Goal: Transaction & Acquisition: Purchase product/service

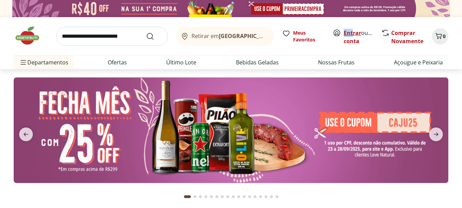
drag, startPoint x: 345, startPoint y: 23, endPoint x: 356, endPoint y: 29, distance: 12.3
click at [356, 29] on div "Retirar em Rio de Janeiro/RJ Meus Favoritos Entrar ou Criar conta Comprar Novam…" at bounding box center [231, 36] width 435 height 38
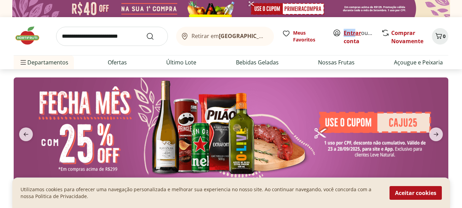
click at [356, 30] on link "Entrar" at bounding box center [352, 33] width 17 height 8
click at [96, 34] on input "search" at bounding box center [112, 36] width 112 height 19
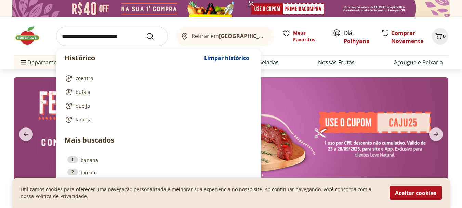
click at [0, 29] on div "Histórico Limpar histórico coentro bufala queijo laranja Mais buscados 1 banana…" at bounding box center [231, 43] width 462 height 52
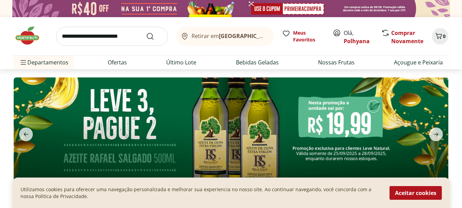
scroll to position [34, 0]
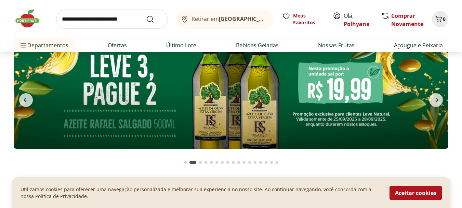
click at [346, 96] on img at bounding box center [231, 95] width 435 height 105
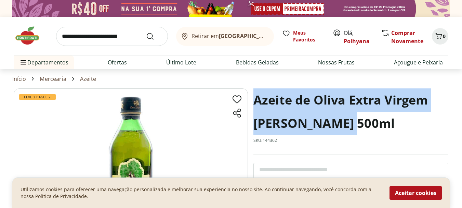
drag, startPoint x: 254, startPoint y: 101, endPoint x: 342, endPoint y: 124, distance: 91.1
click at [342, 124] on h1 "Azeite de Oliva Extra Virgem Rafael Salgado 500ml" at bounding box center [350, 111] width 195 height 47
copy h1 "Azeite de Oliva Extra Virgem Rafael Salgado"
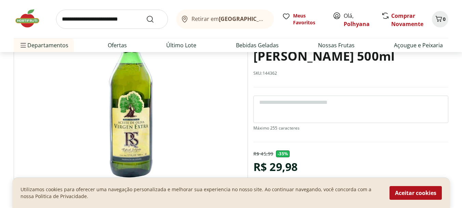
scroll to position [68, 0]
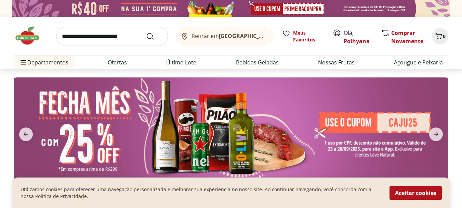
click at [443, 130] on button "next" at bounding box center [436, 134] width 25 height 14
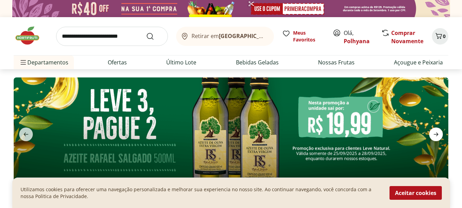
click at [437, 135] on icon "next" at bounding box center [436, 134] width 5 height 4
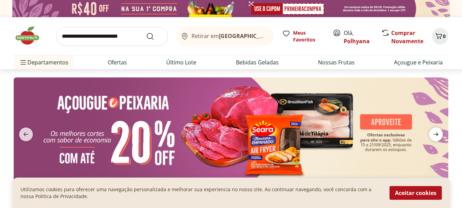
click at [436, 135] on icon "next" at bounding box center [436, 134] width 8 height 8
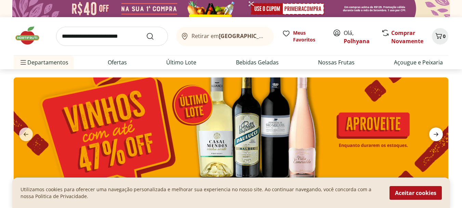
click at [436, 134] on icon "next" at bounding box center [436, 134] width 5 height 4
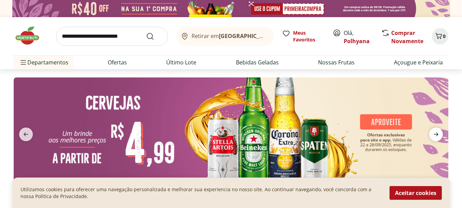
click at [436, 134] on icon "next" at bounding box center [436, 134] width 5 height 4
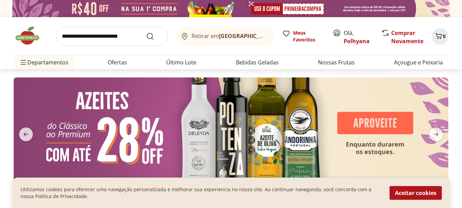
click at [333, 122] on img at bounding box center [231, 129] width 435 height 105
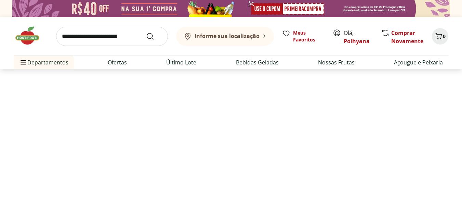
select select "**********"
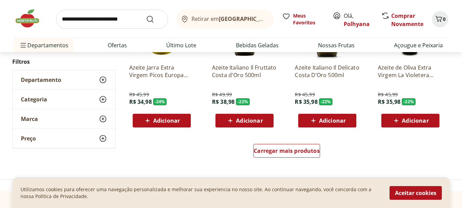
scroll to position [445, 0]
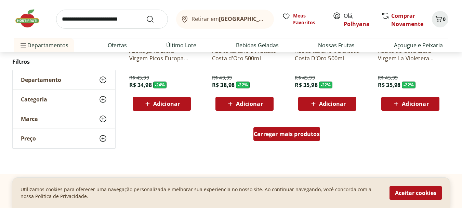
click at [286, 137] on div "Carregar mais produtos" at bounding box center [286, 134] width 67 height 14
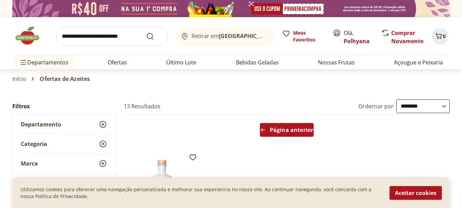
click at [298, 135] on div "Página anterior" at bounding box center [287, 130] width 54 height 14
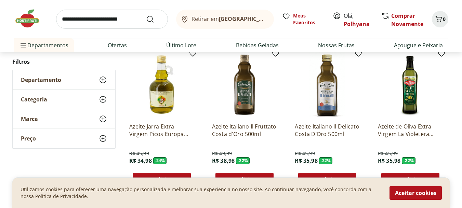
scroll to position [376, 0]
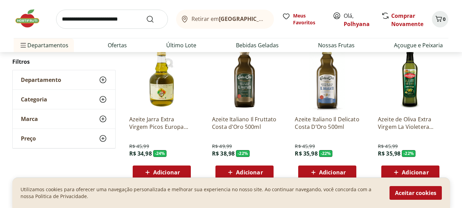
click at [167, 122] on p "Azeite Jarra Extra Virgem Picos Europa 500 Ml" at bounding box center [161, 122] width 65 height 15
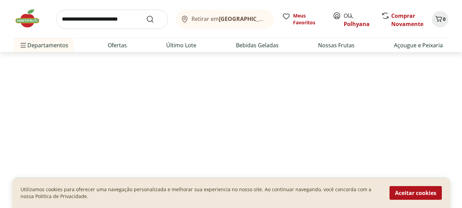
select select "**********"
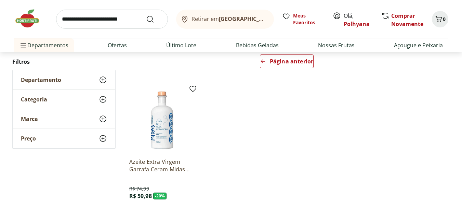
scroll to position [34, 0]
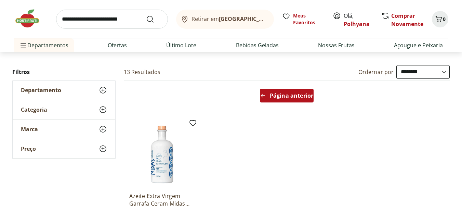
click at [288, 94] on span "Página anterior" at bounding box center [291, 95] width 43 height 5
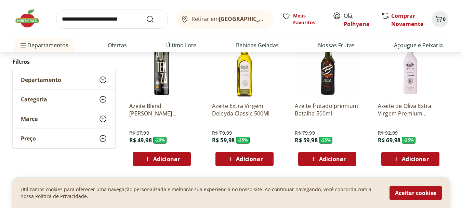
scroll to position [239, 0]
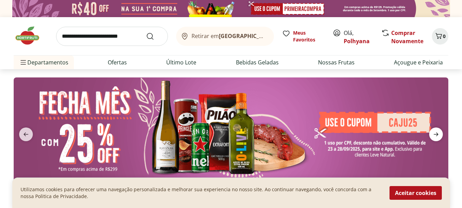
click at [436, 139] on span "next" at bounding box center [436, 134] width 14 height 14
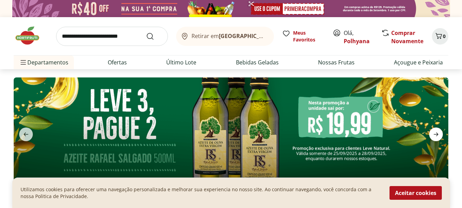
click at [436, 139] on span "next" at bounding box center [436, 134] width 14 height 14
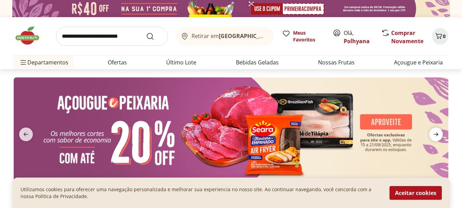
click at [436, 139] on span "next" at bounding box center [436, 134] width 14 height 14
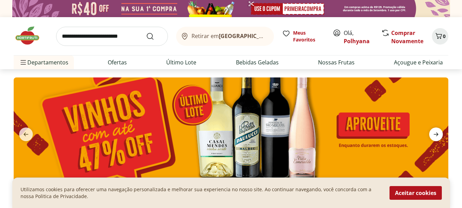
click at [436, 139] on span "next" at bounding box center [436, 134] width 14 height 14
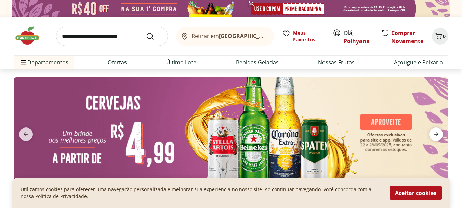
click at [436, 139] on span "next" at bounding box center [436, 134] width 14 height 14
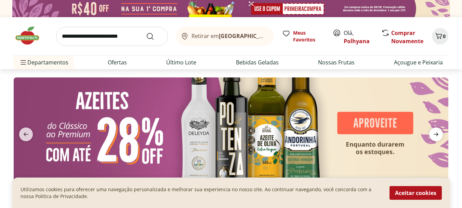
click at [436, 139] on span "next" at bounding box center [436, 134] width 14 height 14
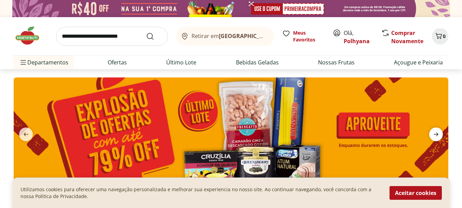
click at [434, 140] on span "next" at bounding box center [436, 134] width 14 height 14
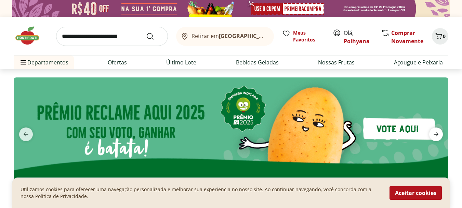
click at [434, 140] on span "next" at bounding box center [436, 134] width 14 height 14
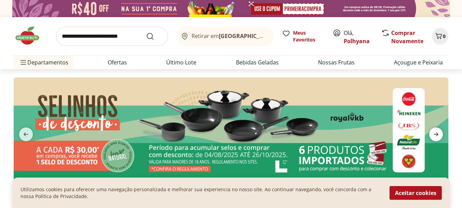
click at [434, 140] on span "next" at bounding box center [436, 134] width 14 height 14
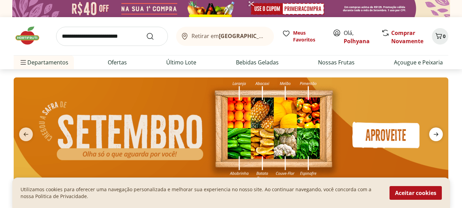
click at [434, 140] on span "next" at bounding box center [436, 134] width 14 height 14
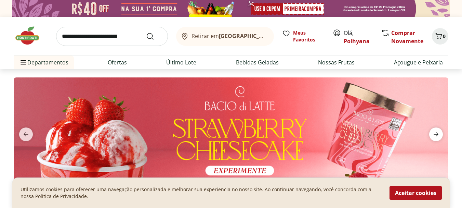
click at [434, 140] on span "next" at bounding box center [436, 134] width 14 height 14
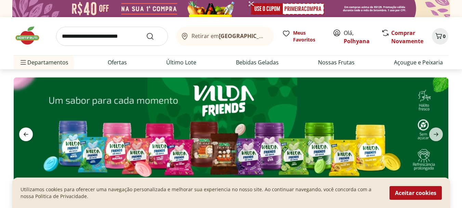
drag, startPoint x: 26, startPoint y: 136, endPoint x: 32, endPoint y: 137, distance: 6.1
click at [27, 136] on icon "previous" at bounding box center [26, 134] width 8 height 8
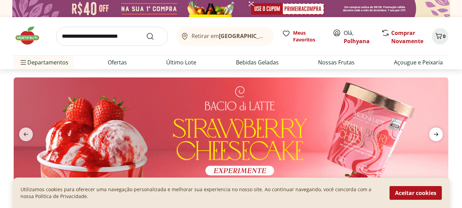
click at [436, 131] on icon "next" at bounding box center [436, 134] width 8 height 8
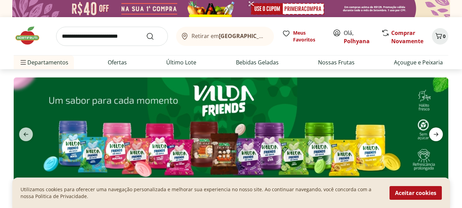
click at [436, 131] on icon "next" at bounding box center [436, 134] width 8 height 8
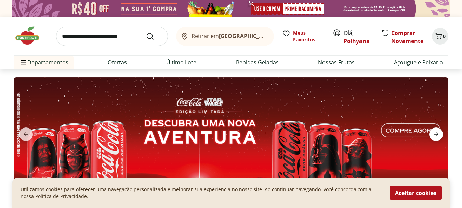
click at [436, 131] on icon "next" at bounding box center [436, 134] width 8 height 8
click at [435, 132] on icon "next" at bounding box center [436, 134] width 8 height 8
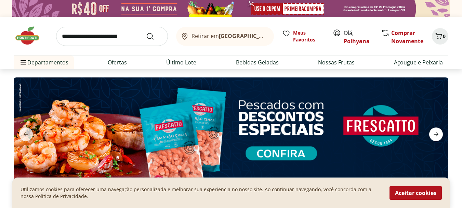
click at [435, 132] on icon "next" at bounding box center [436, 134] width 8 height 8
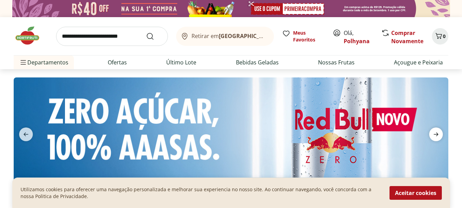
click at [434, 132] on icon "next" at bounding box center [436, 134] width 8 height 8
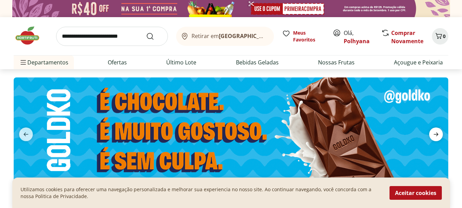
click at [433, 132] on icon "next" at bounding box center [436, 134] width 8 height 8
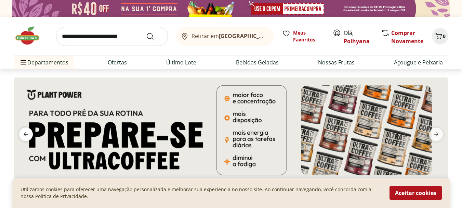
click at [27, 133] on icon "previous" at bounding box center [26, 134] width 8 height 8
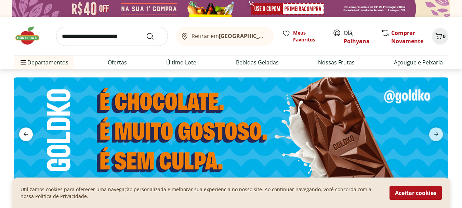
click at [27, 133] on icon "previous" at bounding box center [26, 134] width 8 height 8
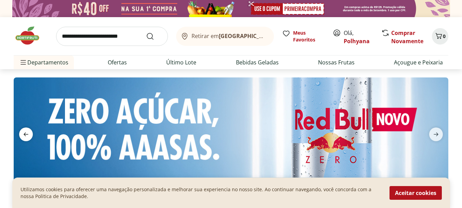
click at [27, 133] on icon "previous" at bounding box center [26, 134] width 8 height 8
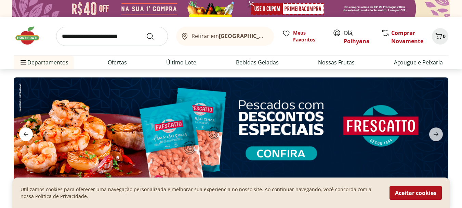
click at [27, 133] on icon "previous" at bounding box center [26, 134] width 8 height 8
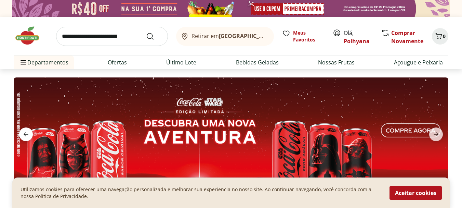
click at [27, 133] on icon "previous" at bounding box center [26, 134] width 8 height 8
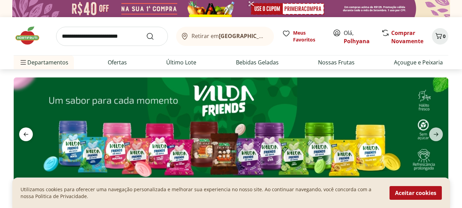
click at [27, 133] on icon "previous" at bounding box center [26, 134] width 8 height 8
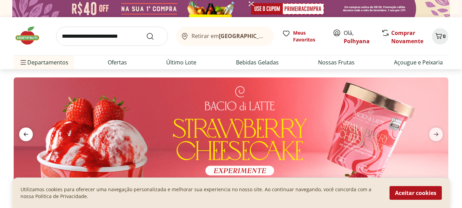
click at [27, 133] on icon "previous" at bounding box center [26, 134] width 8 height 8
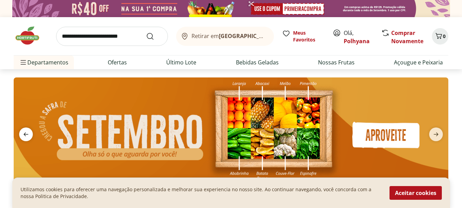
click at [27, 133] on icon "previous" at bounding box center [26, 134] width 8 height 8
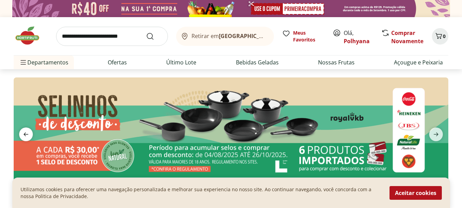
click at [27, 133] on icon "previous" at bounding box center [26, 134] width 8 height 8
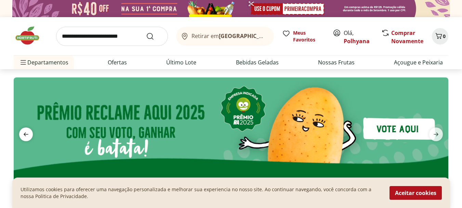
click at [27, 133] on icon "previous" at bounding box center [26, 134] width 8 height 8
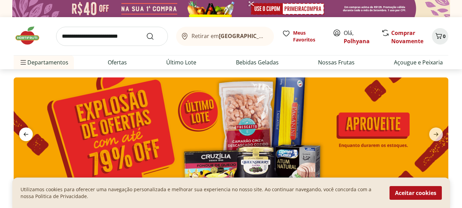
click at [27, 133] on icon "previous" at bounding box center [26, 134] width 8 height 8
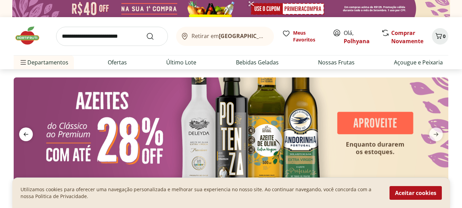
click at [27, 133] on icon "previous" at bounding box center [26, 134] width 8 height 8
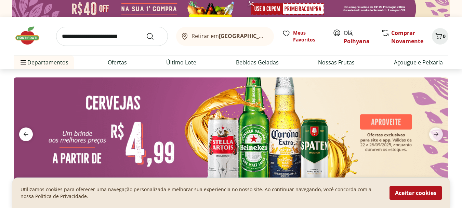
click at [27, 133] on icon "previous" at bounding box center [26, 134] width 8 height 8
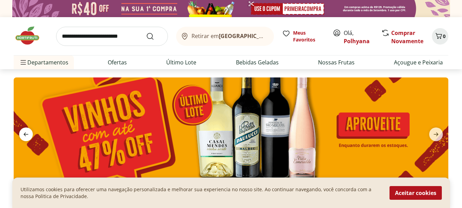
click at [27, 133] on icon "previous" at bounding box center [26, 134] width 8 height 8
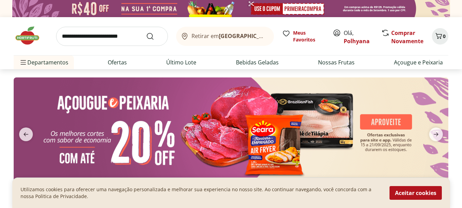
click at [183, 120] on img at bounding box center [231, 129] width 435 height 105
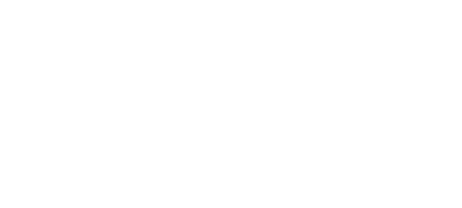
select select "**********"
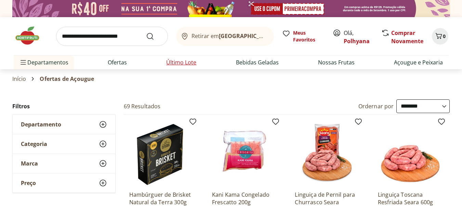
click at [181, 61] on link "Último Lote" at bounding box center [181, 62] width 30 height 8
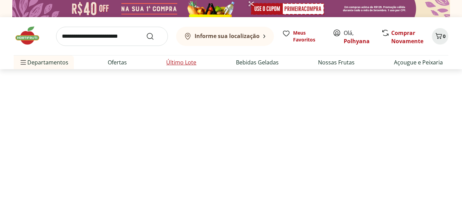
select select "**********"
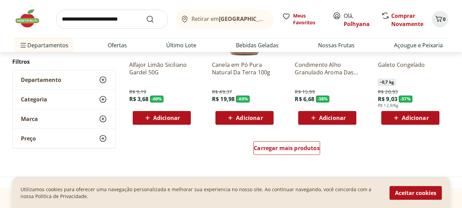
scroll to position [410, 0]
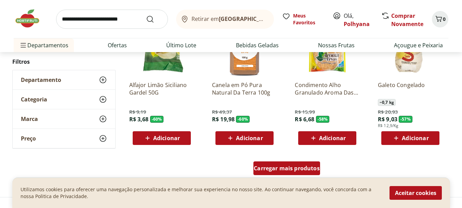
click at [278, 171] on span "Carregar mais produtos" at bounding box center [287, 167] width 66 height 5
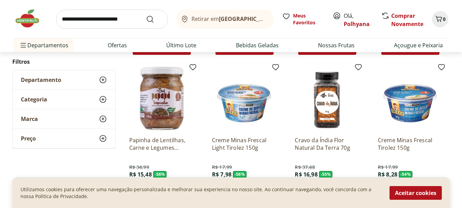
scroll to position [513, 0]
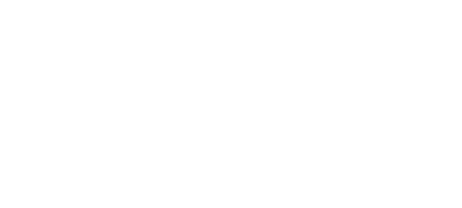
select select "**********"
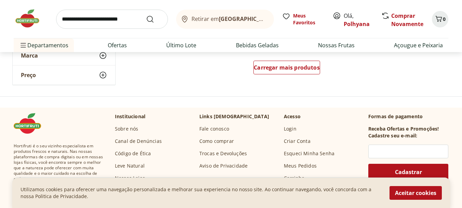
scroll to position [479, 0]
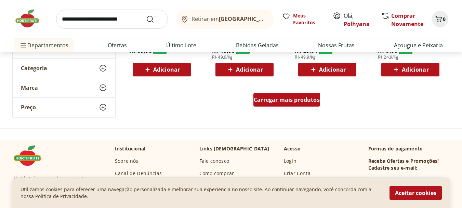
click at [267, 98] on span "Carregar mais produtos" at bounding box center [287, 99] width 66 height 5
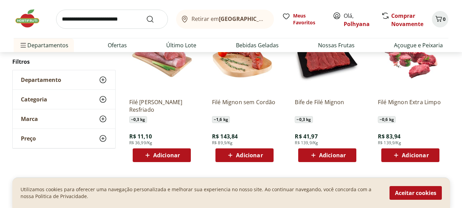
scroll to position [855, 0]
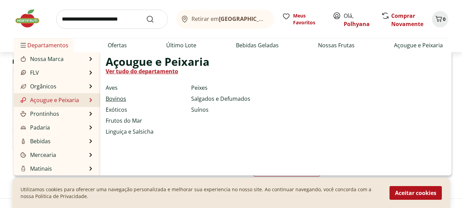
click at [108, 98] on link "Bovinos" at bounding box center [116, 98] width 21 height 8
select select "**********"
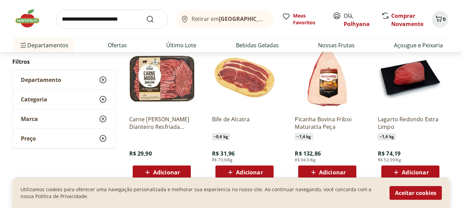
scroll to position [410, 0]
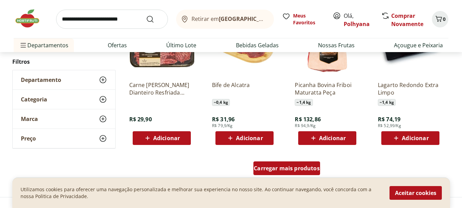
click at [300, 168] on span "Carregar mais produtos" at bounding box center [287, 167] width 66 height 5
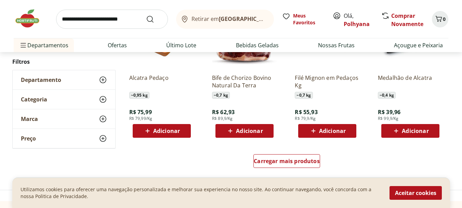
scroll to position [855, 0]
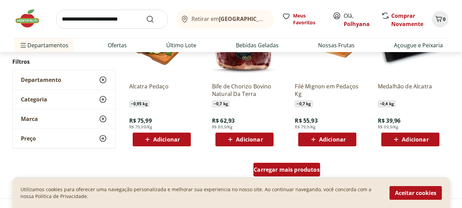
click at [305, 167] on span "Carregar mais produtos" at bounding box center [287, 169] width 66 height 5
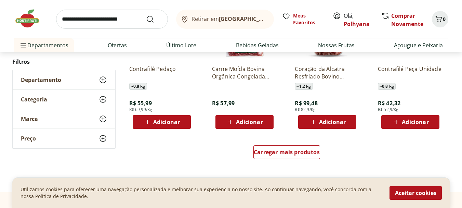
scroll to position [1334, 0]
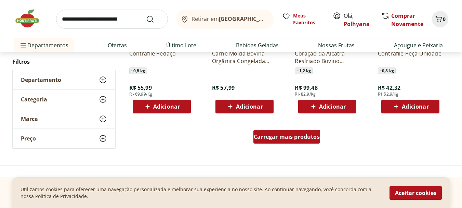
click at [274, 137] on span "Carregar mais produtos" at bounding box center [287, 136] width 66 height 5
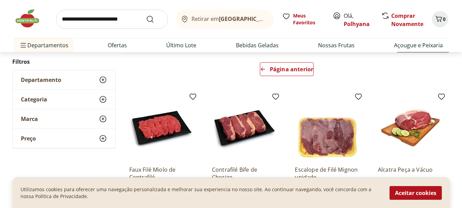
scroll to position [34, 0]
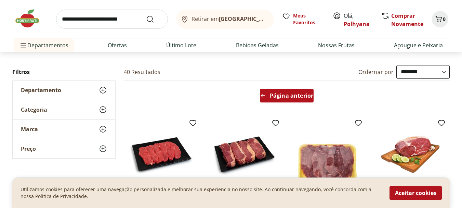
click at [290, 101] on div "Página anterior" at bounding box center [287, 96] width 54 height 14
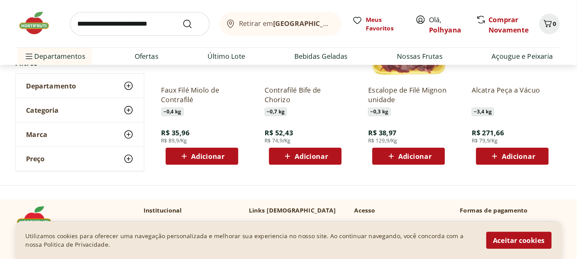
scroll to position [616, 0]
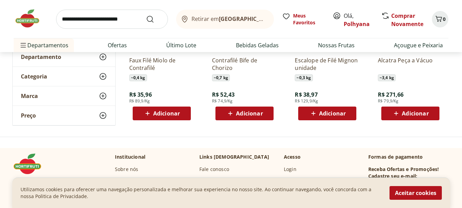
click at [200, 24] on button "Retirar em Rio de Janeiro/RJ" at bounding box center [225, 19] width 98 height 19
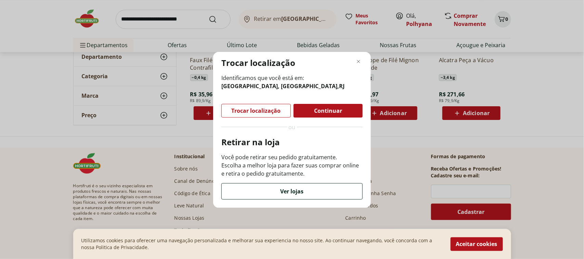
click at [316, 190] on div "Ver lojas" at bounding box center [292, 192] width 141 height 16
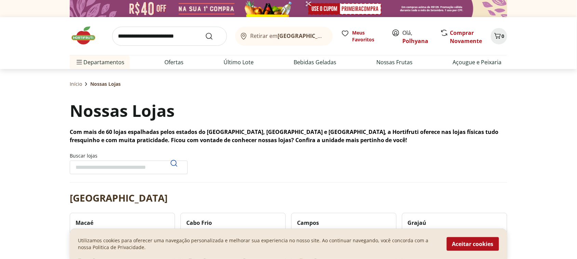
click at [137, 167] on input "Buscar lojas" at bounding box center [129, 168] width 118 height 14
type input "******"
click at [173, 161] on icon "Pesquisar" at bounding box center [174, 163] width 8 height 8
drag, startPoint x: 104, startPoint y: 165, endPoint x: 0, endPoint y: 173, distance: 104.0
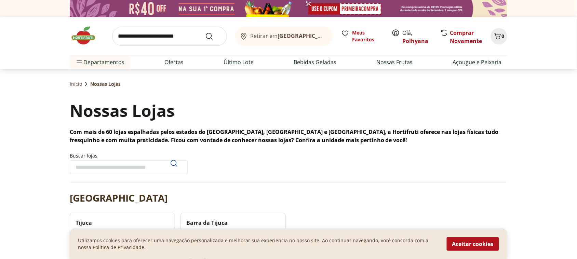
click at [274, 169] on section "Buscar lojas" at bounding box center [289, 168] width 438 height 30
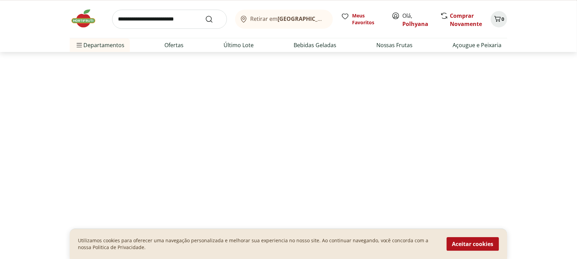
select select "**********"
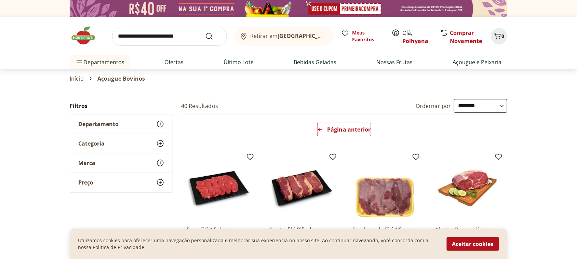
click at [266, 40] on div "Retirar em Rio de Janeiro/RJ" at bounding box center [282, 36] width 87 height 8
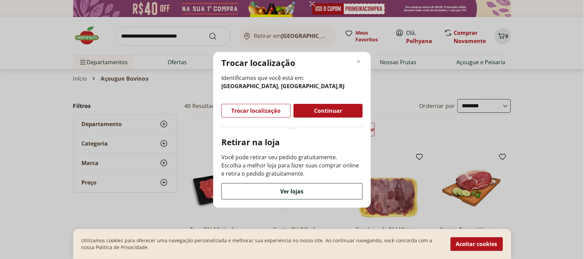
click at [300, 192] on span "Ver lojas" at bounding box center [291, 191] width 23 height 5
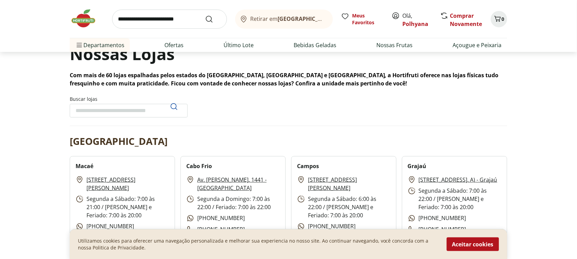
scroll to position [85, 0]
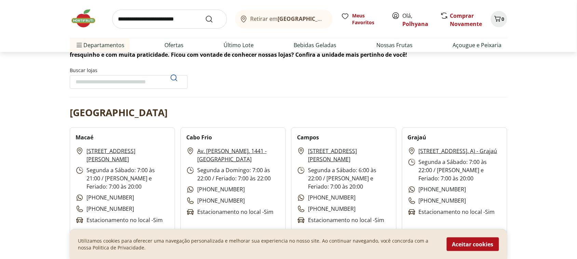
click at [151, 83] on input "Buscar lojas" at bounding box center [129, 82] width 118 height 14
click at [260, 82] on section "Buscar lojas" at bounding box center [289, 82] width 438 height 30
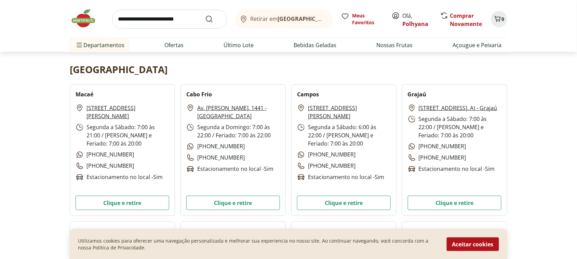
scroll to position [128, 0]
click at [478, 248] on button "Aceitar cookies" at bounding box center [473, 244] width 52 height 14
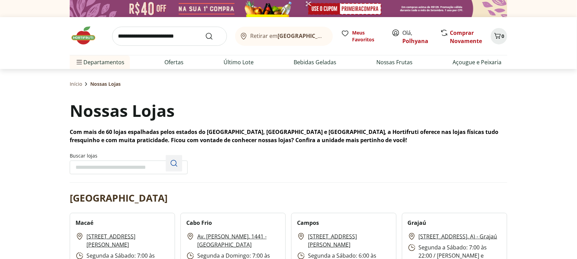
click at [173, 165] on icon "Pesquisar" at bounding box center [174, 163] width 8 height 8
click at [147, 163] on input "Buscar lojas" at bounding box center [129, 168] width 118 height 14
click at [175, 162] on icon "Pesquisar" at bounding box center [174, 163] width 8 height 8
click at [78, 162] on input "Buscar lojas" at bounding box center [129, 168] width 118 height 14
type input "*"
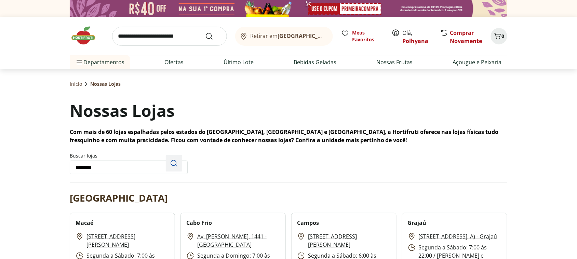
click at [177, 165] on icon "Pesquisar" at bounding box center [174, 163] width 8 height 8
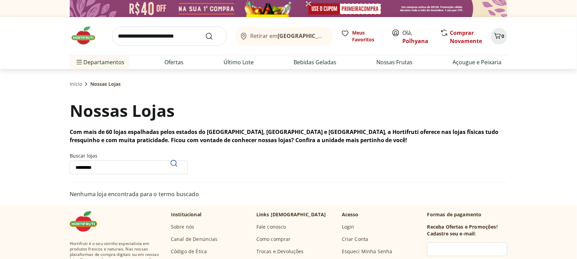
drag, startPoint x: 129, startPoint y: 168, endPoint x: 35, endPoint y: 180, distance: 94.7
type input "********"
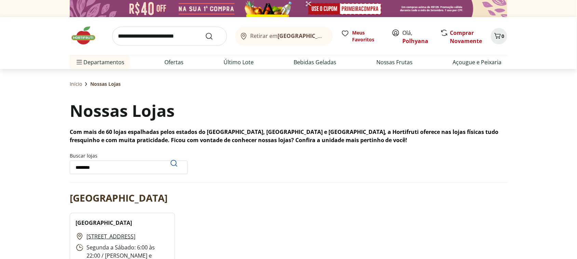
scroll to position [85, 0]
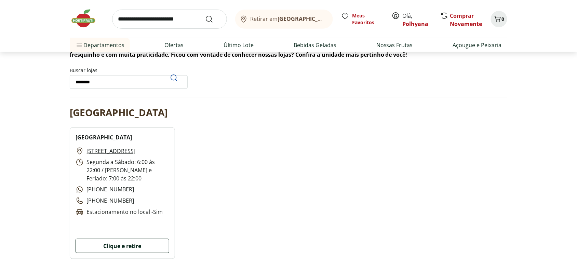
click at [116, 243] on button "Clique e retire" at bounding box center [123, 246] width 94 height 14
click at [86, 19] on img at bounding box center [87, 18] width 34 height 21
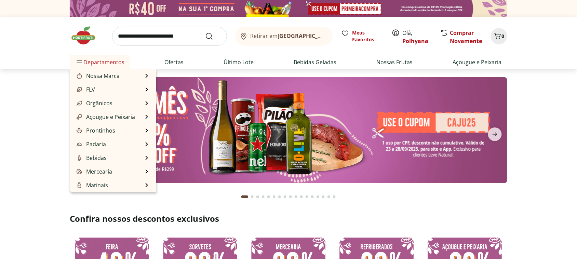
click at [86, 63] on span "Departamentos" at bounding box center [99, 62] width 49 height 16
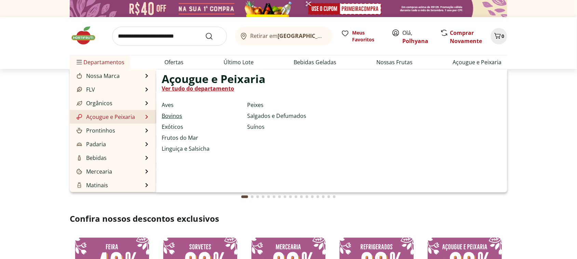
click at [163, 118] on link "Bovinos" at bounding box center [172, 116] width 21 height 8
select select "**********"
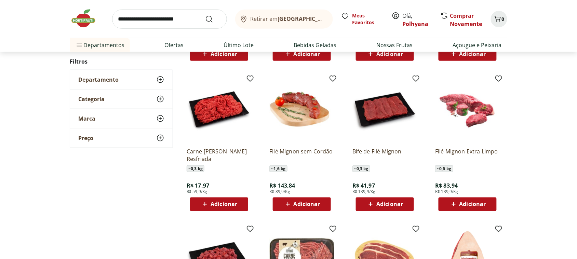
scroll to position [342, 0]
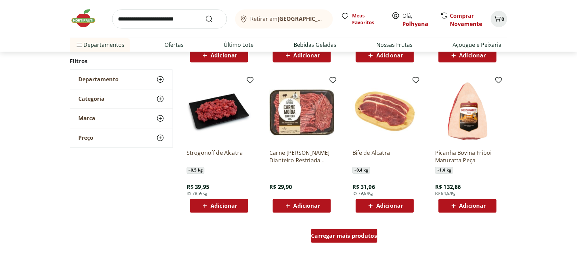
click at [332, 235] on span "Carregar mais produtos" at bounding box center [345, 236] width 66 height 5
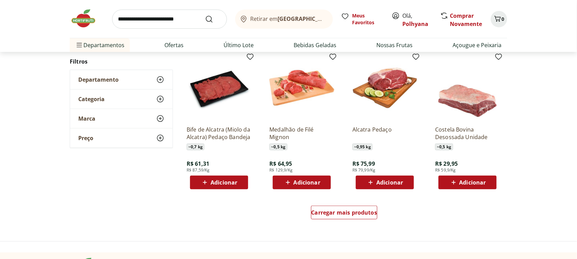
scroll to position [812, 0]
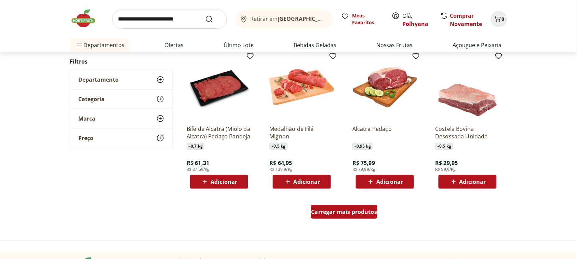
click at [358, 211] on span "Carregar mais produtos" at bounding box center [345, 211] width 66 height 5
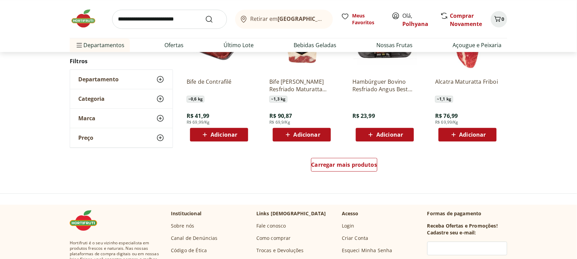
scroll to position [1325, 0]
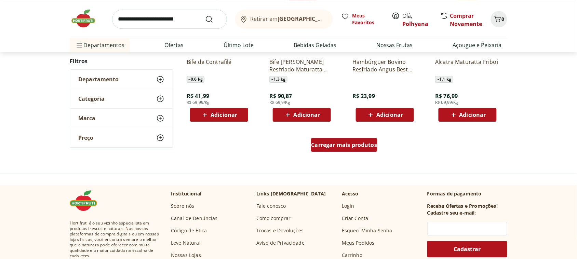
click at [343, 144] on span "Carregar mais produtos" at bounding box center [345, 144] width 66 height 5
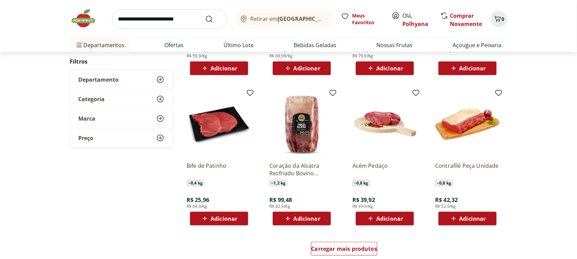
scroll to position [1710, 0]
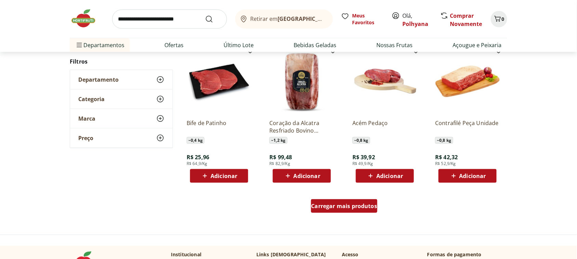
click at [346, 203] on span "Carregar mais produtos" at bounding box center [345, 205] width 66 height 5
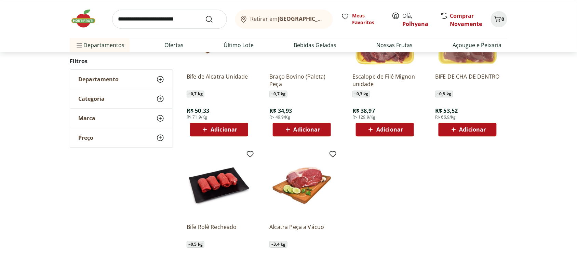
scroll to position [2095, 0]
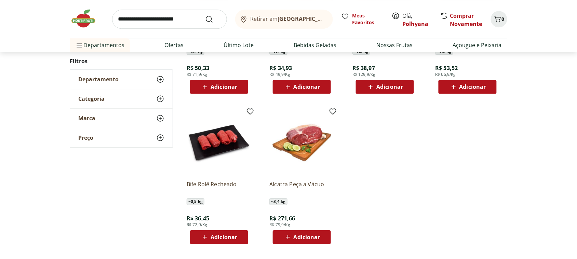
click at [155, 20] on input "search" at bounding box center [169, 19] width 115 height 19
type input "****"
click at [205, 15] on button "Submit Search" at bounding box center [213, 19] width 16 height 8
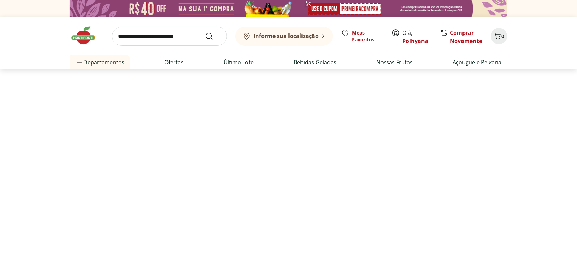
select select "**********"
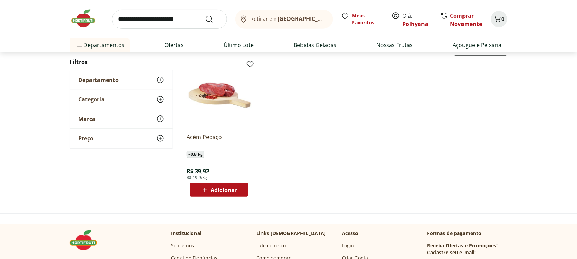
scroll to position [85, 0]
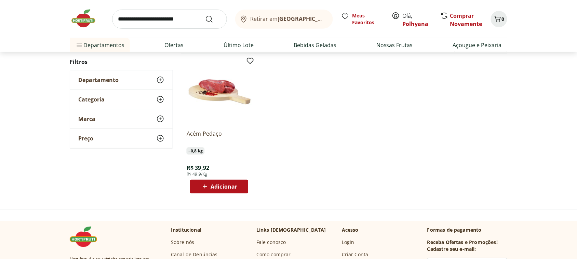
click at [216, 184] on span "Adicionar" at bounding box center [224, 186] width 27 height 5
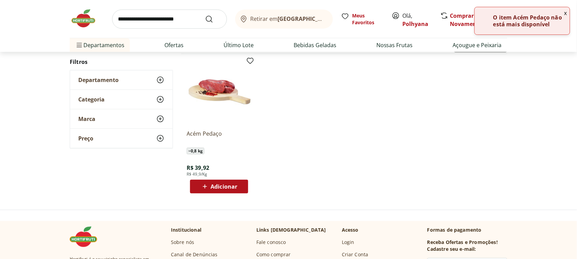
drag, startPoint x: 231, startPoint y: 190, endPoint x: 318, endPoint y: 187, distance: 86.9
click at [318, 187] on ul "Acém Pedaço ~ 0,8 kg R$ 39,92 R$ 49,9/Kg Adicionar" at bounding box center [344, 126] width 326 height 145
click at [566, 11] on button "x" at bounding box center [566, 13] width 8 height 12
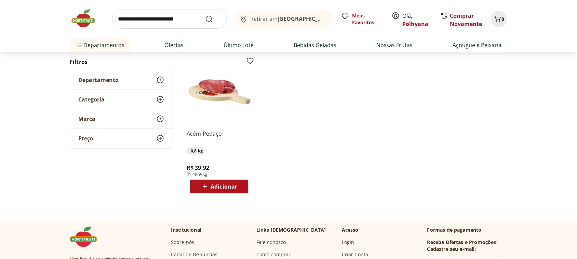
drag, startPoint x: 255, startPoint y: 21, endPoint x: 252, endPoint y: 21, distance: 3.5
click at [252, 21] on span "Retirar em Rio de Janeiro/RJ" at bounding box center [289, 19] width 76 height 6
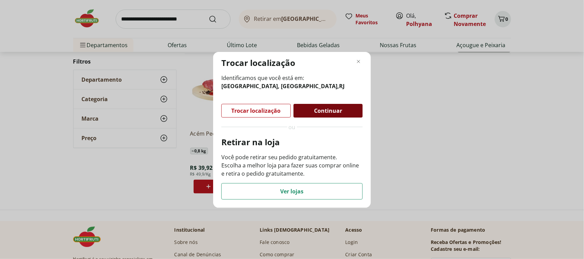
drag, startPoint x: 255, startPoint y: 113, endPoint x: 315, endPoint y: 111, distance: 59.9
click at [315, 111] on div "Trocar localização Continuar" at bounding box center [291, 111] width 141 height 14
click at [332, 110] on span "Continuar" at bounding box center [328, 110] width 28 height 5
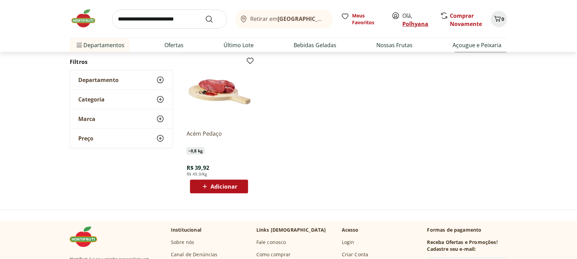
click at [414, 23] on link "Polhyana" at bounding box center [416, 24] width 26 height 8
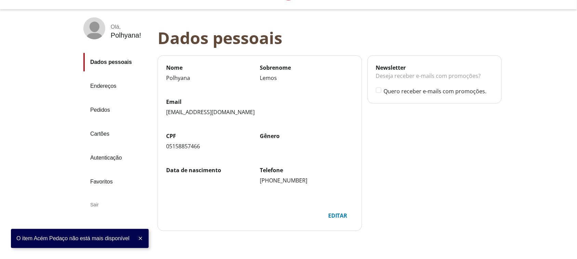
scroll to position [43, 0]
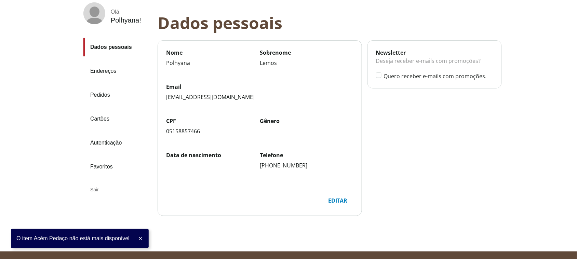
click at [100, 97] on link "Pedidos" at bounding box center [117, 95] width 69 height 18
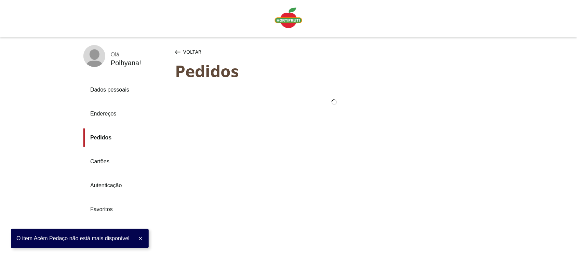
click at [113, 115] on link "Endereços" at bounding box center [126, 114] width 86 height 18
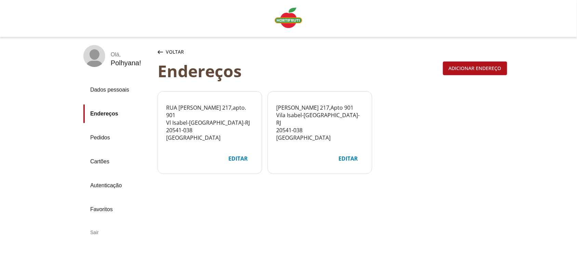
click at [218, 125] on span "[GEOGRAPHIC_DATA]" at bounding box center [216, 123] width 54 height 8
click at [212, 104] on span "RUA [PERSON_NAME]" at bounding box center [193, 108] width 55 height 8
click at [240, 115] on div "[STREET_ADDRESS][PERSON_NAME] [GEOGRAPHIC_DATA] - [GEOGRAPHIC_DATA] - [GEOGRAPH…" at bounding box center [210, 123] width 88 height 38
click at [294, 15] on img "Linha de sessão" at bounding box center [288, 18] width 27 height 21
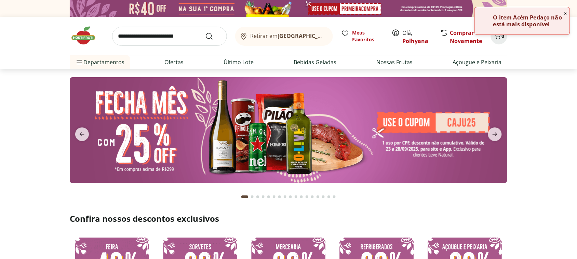
click at [568, 11] on button "x" at bounding box center [566, 13] width 8 height 12
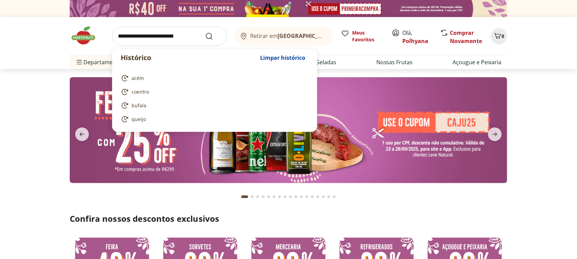
click at [167, 36] on input "search" at bounding box center [169, 36] width 115 height 19
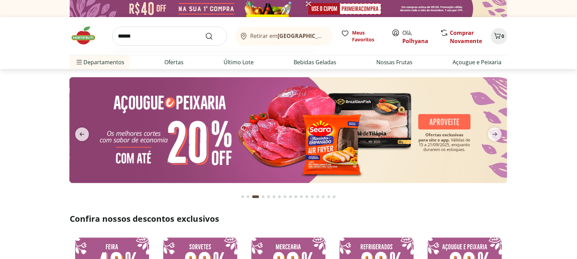
type input "******"
click at [205, 32] on button "Submit Search" at bounding box center [213, 36] width 16 height 8
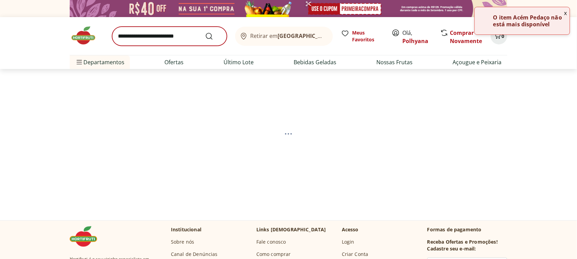
select select "**********"
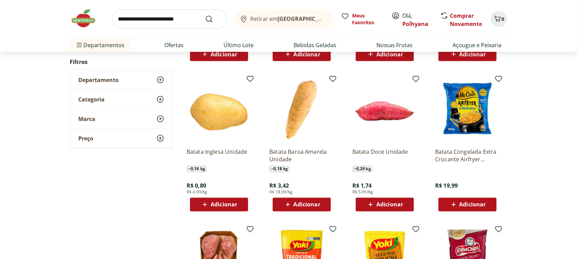
scroll to position [256, 0]
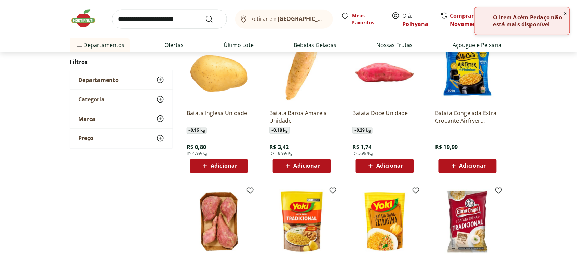
click at [217, 166] on span "Adicionar" at bounding box center [224, 165] width 27 height 5
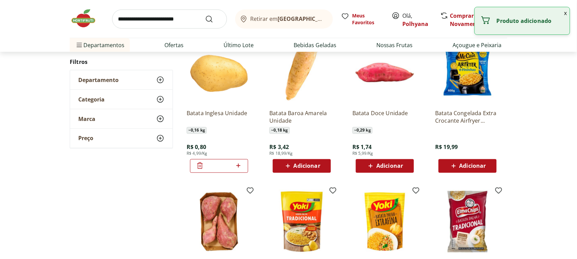
click at [242, 170] on span at bounding box center [238, 166] width 9 height 9
click at [241, 170] on span at bounding box center [238, 166] width 9 height 9
click at [241, 168] on icon at bounding box center [238, 166] width 9 height 8
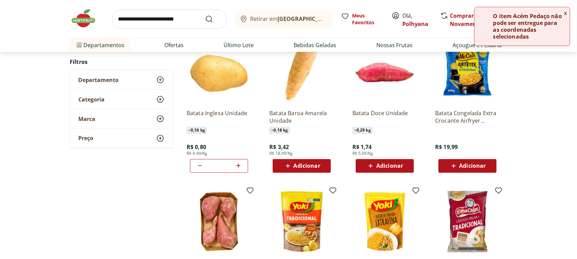
click at [241, 165] on icon at bounding box center [238, 166] width 9 height 8
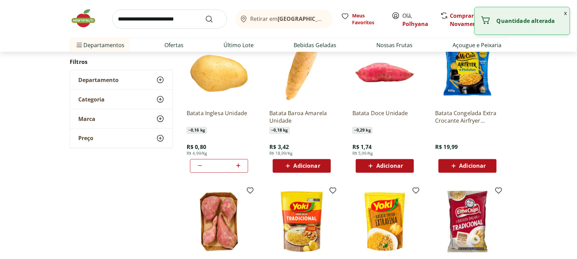
click at [241, 165] on icon at bounding box center [238, 166] width 9 height 8
click at [202, 166] on icon at bounding box center [200, 166] width 8 height 8
type input "*"
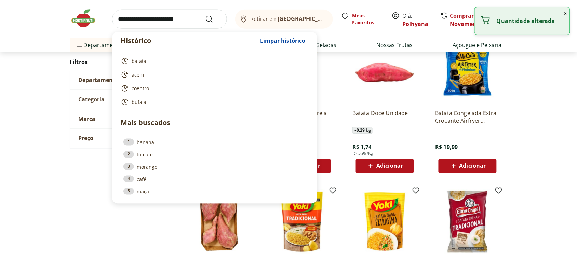
click at [184, 12] on input "search" at bounding box center [169, 19] width 115 height 19
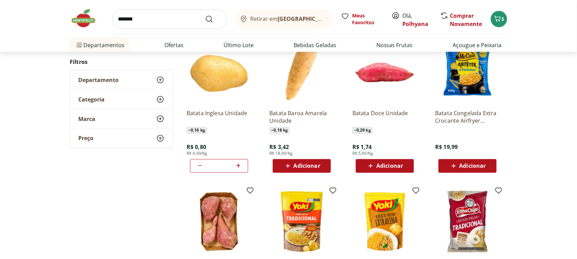
type input "*******"
click at [205, 15] on button "Submit Search" at bounding box center [213, 19] width 16 height 8
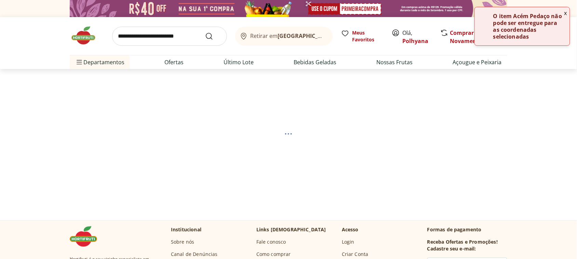
select select "**********"
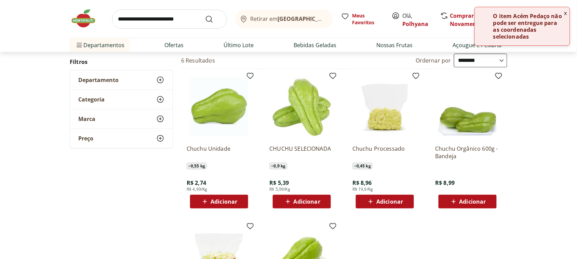
scroll to position [85, 0]
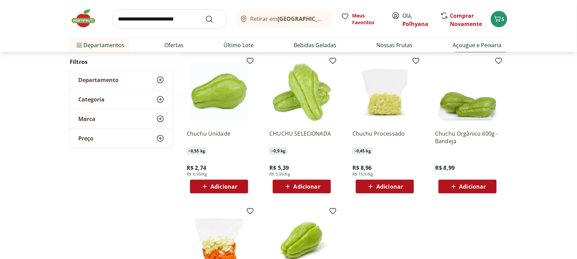
click at [237, 185] on span "Adicionar" at bounding box center [224, 186] width 27 height 5
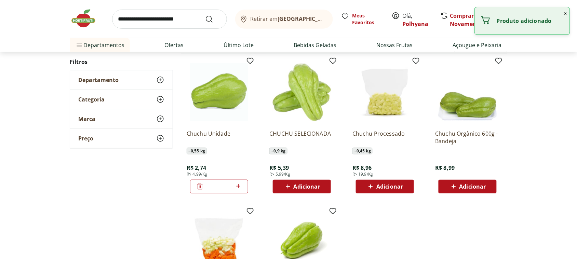
click at [239, 185] on icon at bounding box center [238, 186] width 9 height 8
type input "*"
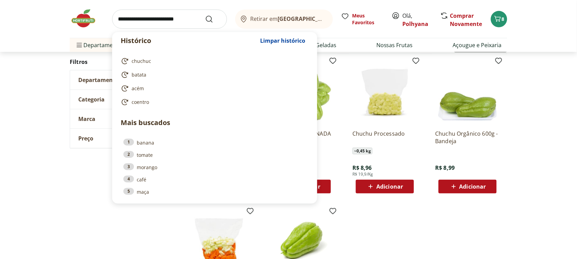
click at [152, 15] on input "search" at bounding box center [169, 19] width 115 height 19
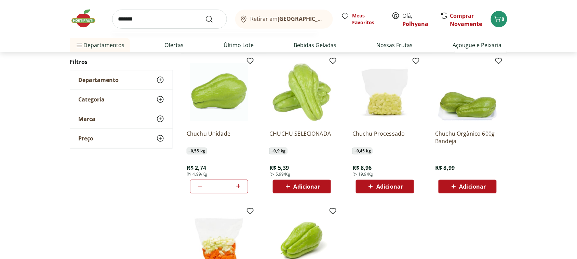
type input "*******"
click at [205, 15] on button "Submit Search" at bounding box center [213, 19] width 16 height 8
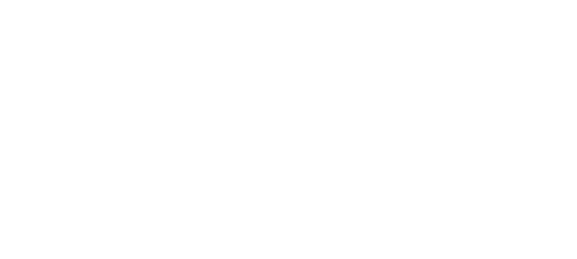
select select "**********"
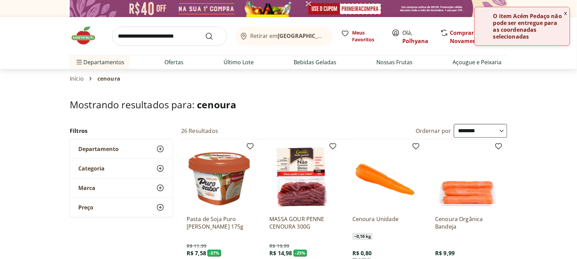
click at [565, 15] on button "x" at bounding box center [566, 13] width 8 height 12
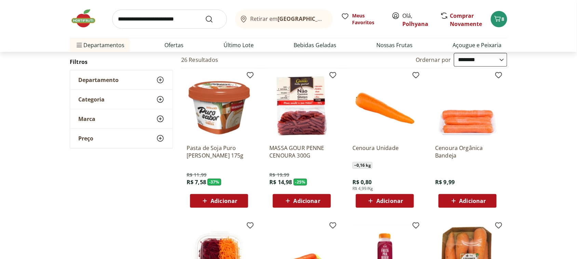
scroll to position [85, 0]
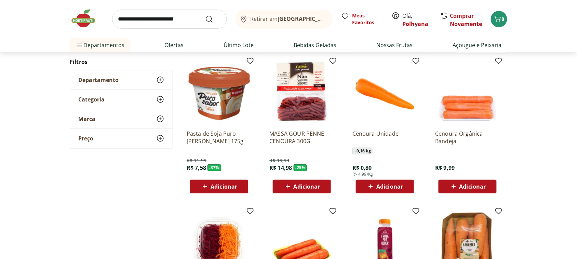
click at [395, 189] on span "Adicionar" at bounding box center [390, 186] width 27 height 5
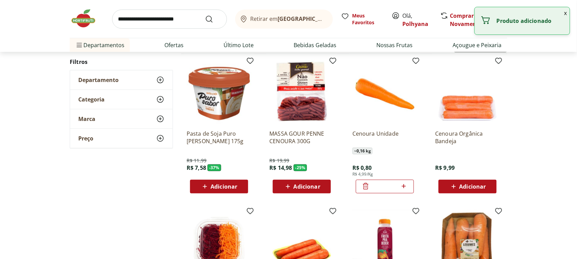
click at [403, 187] on icon at bounding box center [404, 186] width 9 height 8
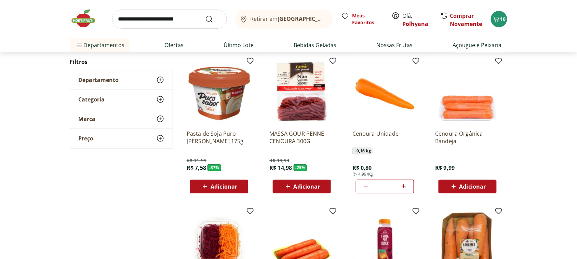
click at [406, 186] on icon at bounding box center [404, 186] width 9 height 8
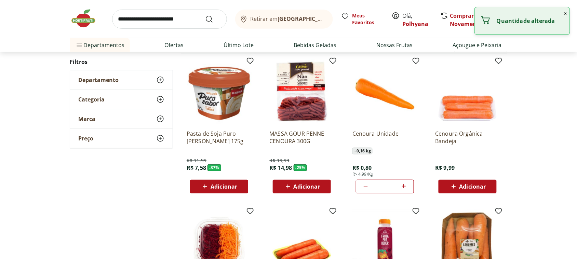
click at [406, 186] on icon at bounding box center [404, 186] width 9 height 8
type input "*"
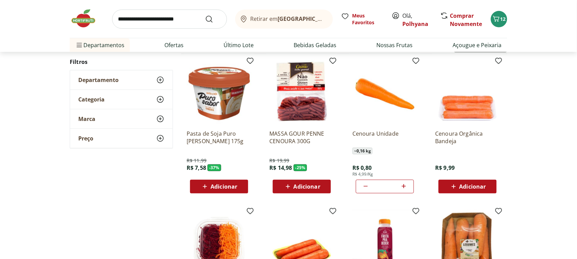
click at [161, 18] on input "search" at bounding box center [169, 19] width 115 height 19
type input "*****"
click at [205, 15] on button "Submit Search" at bounding box center [213, 19] width 16 height 8
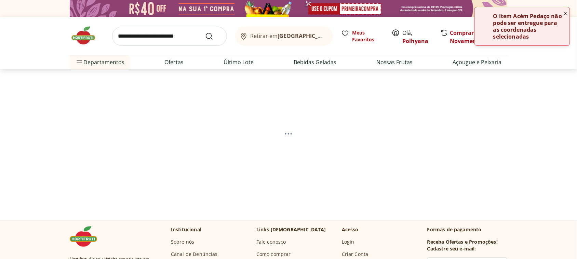
select select "**********"
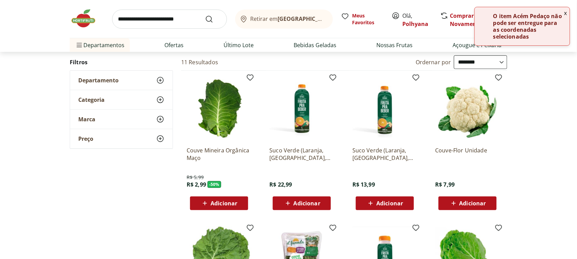
scroll to position [85, 0]
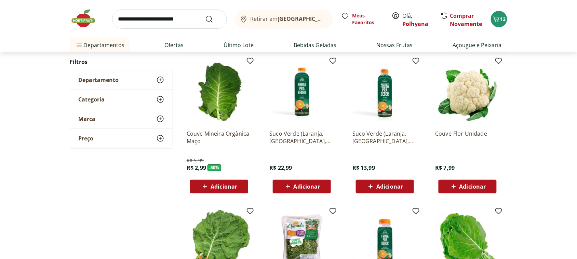
click at [235, 185] on span "Adicionar" at bounding box center [224, 186] width 27 height 5
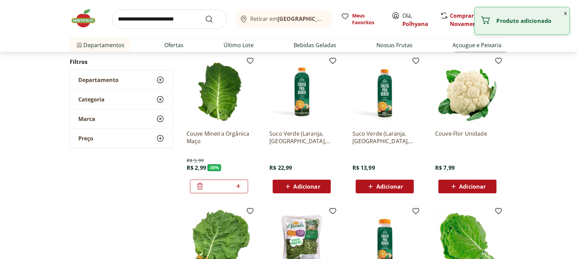
click at [237, 186] on icon at bounding box center [238, 186] width 4 height 4
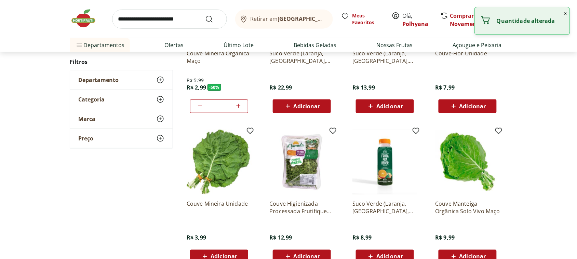
scroll to position [171, 0]
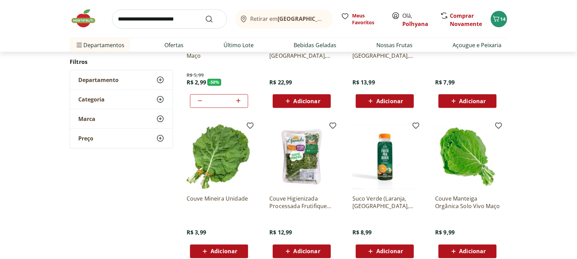
click at [195, 102] on div "*" at bounding box center [219, 101] width 58 height 14
click at [195, 103] on div "*" at bounding box center [219, 101] width 58 height 14
click at [198, 103] on icon at bounding box center [200, 101] width 8 height 8
type input "*"
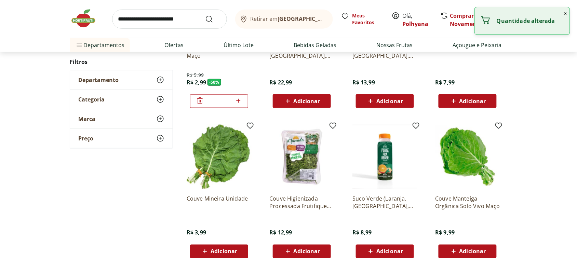
click at [200, 102] on icon at bounding box center [200, 101] width 8 height 8
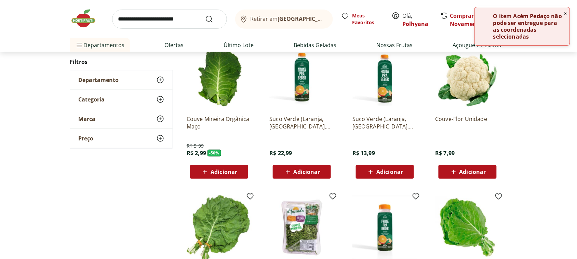
scroll to position [85, 0]
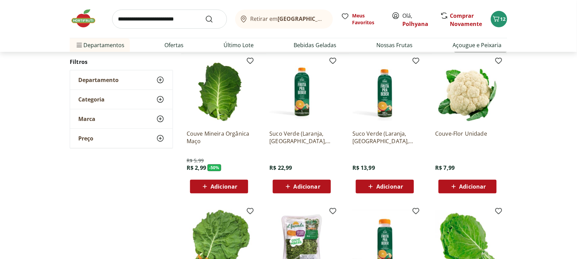
click at [228, 115] on img at bounding box center [219, 92] width 65 height 65
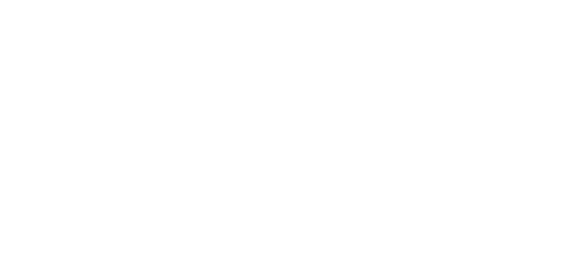
select select "**********"
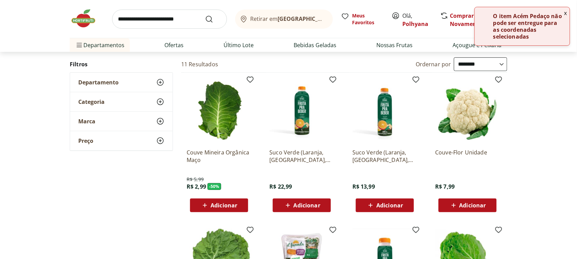
scroll to position [43, 0]
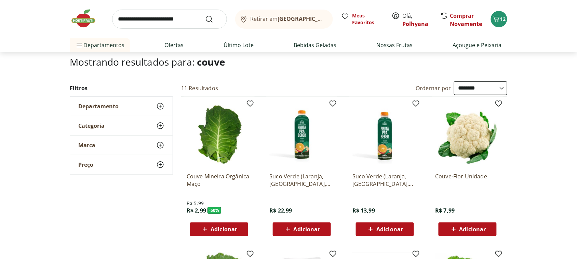
click at [198, 140] on img at bounding box center [219, 134] width 65 height 65
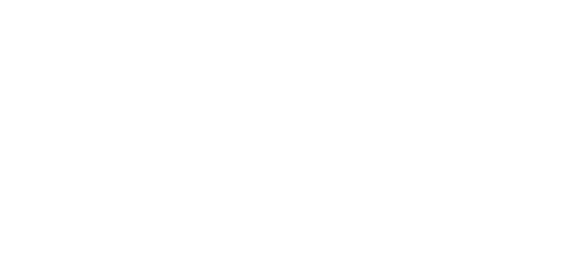
scroll to position [43, 0]
select select "**********"
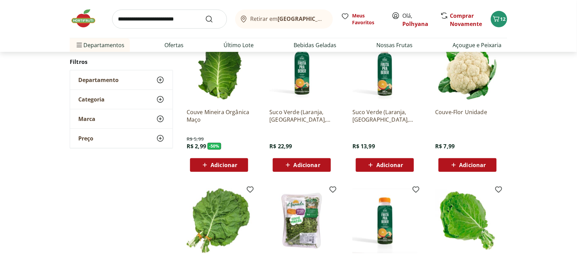
scroll to position [85, 0]
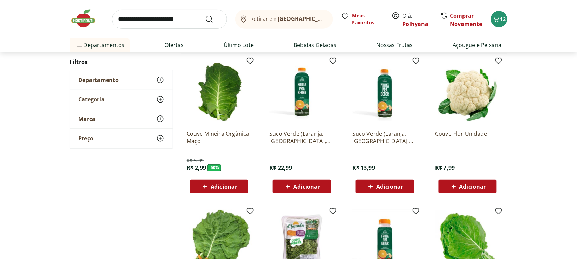
click at [226, 184] on span "Adicionar" at bounding box center [224, 186] width 27 height 5
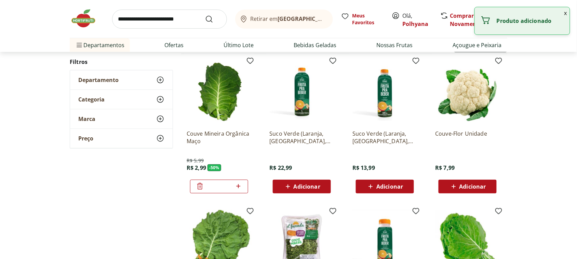
click at [245, 187] on div "*" at bounding box center [219, 187] width 58 height 14
click at [236, 187] on icon at bounding box center [238, 186] width 9 height 8
type input "*"
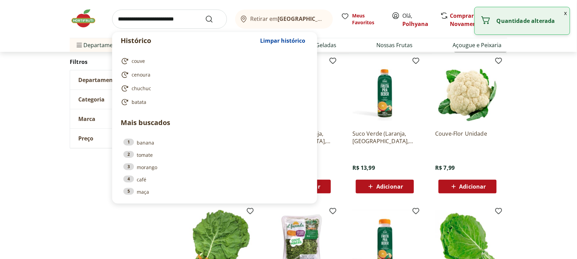
click at [161, 23] on input "search" at bounding box center [169, 19] width 115 height 19
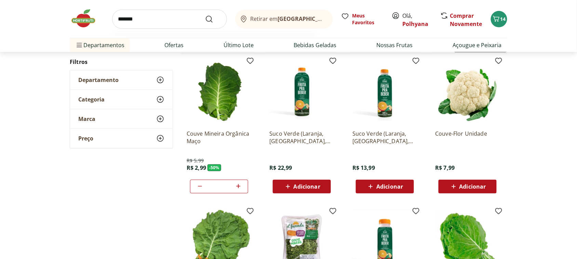
type input "*******"
click at [205, 15] on button "Submit Search" at bounding box center [213, 19] width 16 height 8
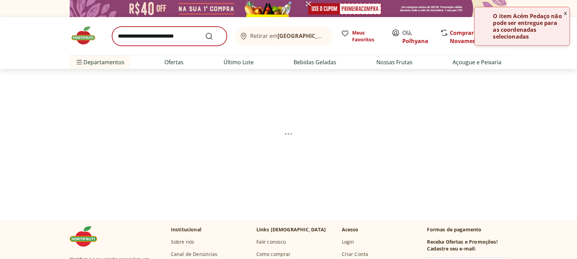
select select "**********"
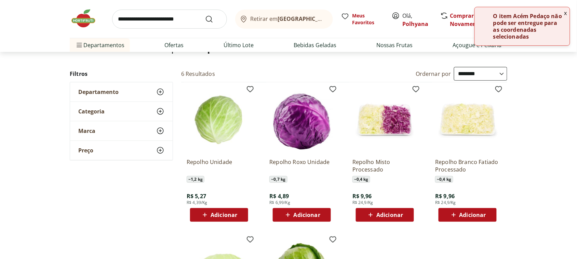
scroll to position [85, 0]
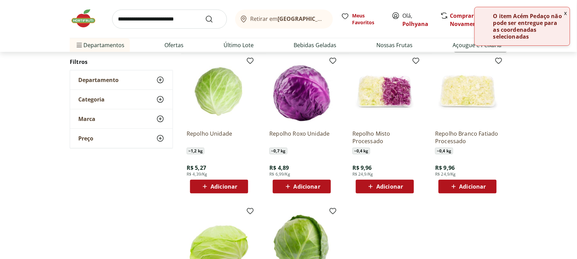
click at [233, 186] on span "Adicionar" at bounding box center [224, 186] width 27 height 5
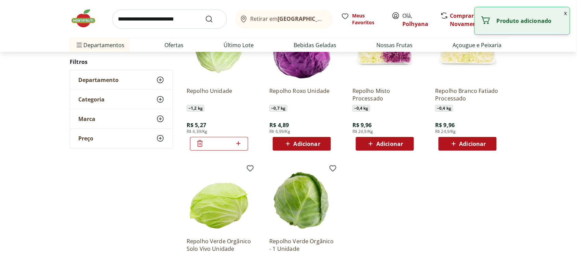
scroll to position [171, 0]
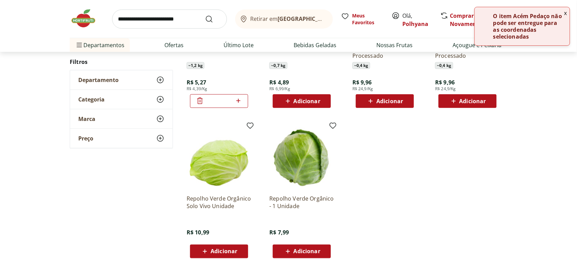
click at [157, 21] on input "search" at bounding box center [169, 19] width 115 height 19
type input "*****"
click at [205, 15] on button "Submit Search" at bounding box center [213, 19] width 16 height 8
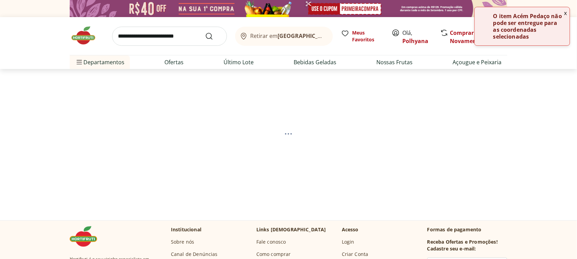
select select "**********"
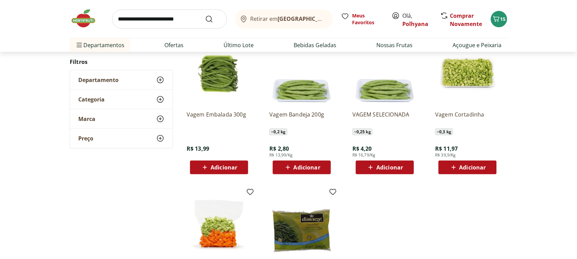
scroll to position [85, 0]
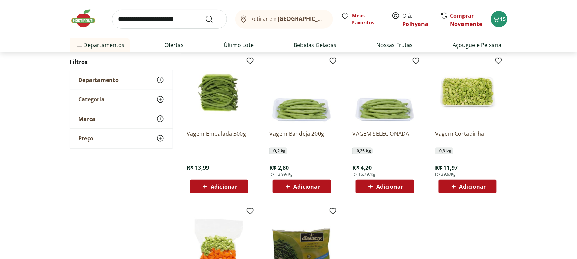
click at [317, 187] on span "Adicionar" at bounding box center [307, 186] width 27 height 5
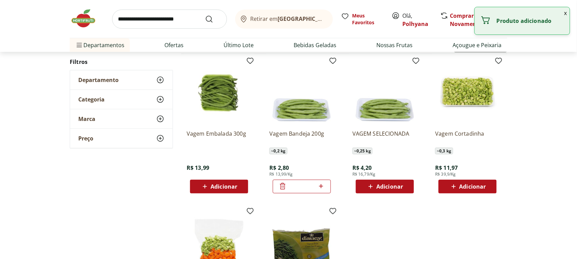
click at [322, 187] on icon at bounding box center [321, 186] width 9 height 8
type input "*"
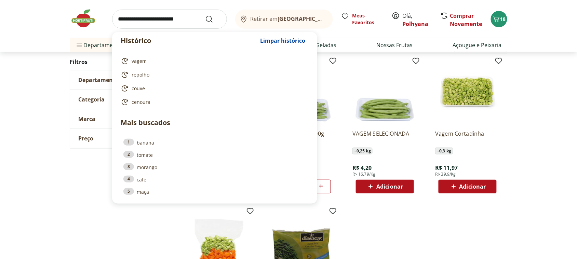
click at [153, 21] on input "search" at bounding box center [169, 19] width 115 height 19
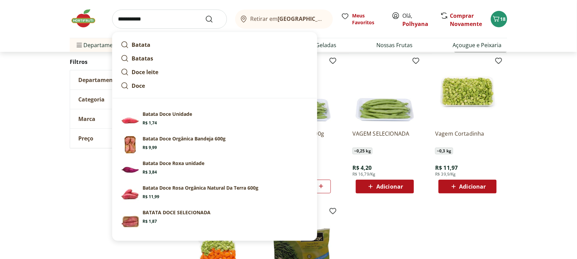
type input "**********"
click at [205, 15] on button "Submit Search" at bounding box center [213, 19] width 16 height 8
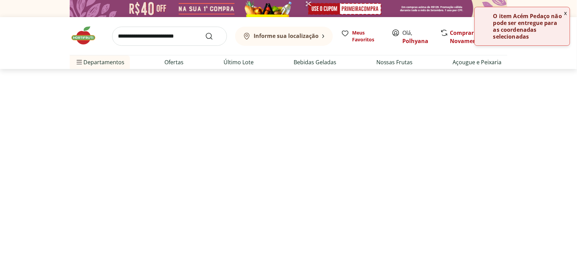
select select "**********"
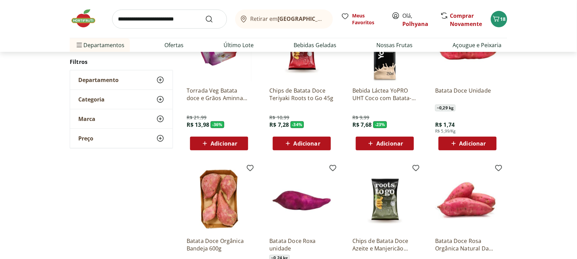
scroll to position [128, 0]
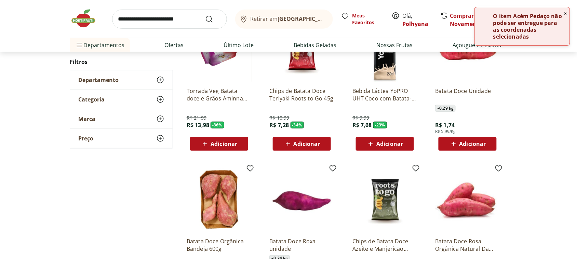
click at [484, 143] on span "Adicionar" at bounding box center [473, 143] width 27 height 5
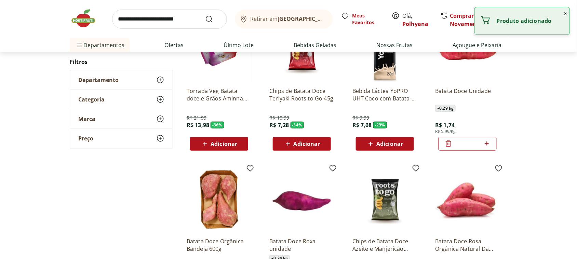
click at [489, 143] on icon at bounding box center [487, 144] width 9 height 8
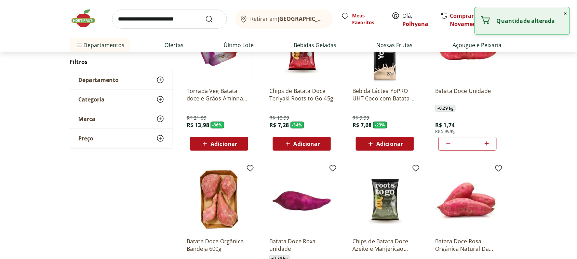
click at [489, 143] on icon at bounding box center [487, 144] width 9 height 8
type input "*"
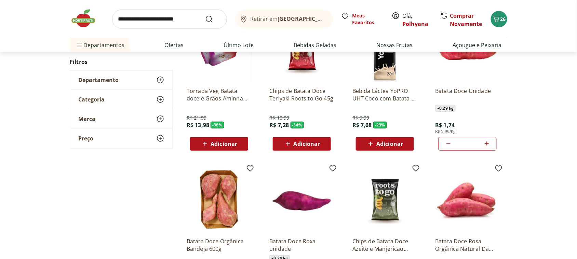
click at [88, 23] on img at bounding box center [87, 18] width 34 height 21
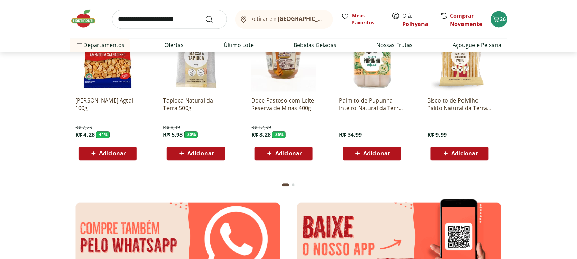
scroll to position [1240, 0]
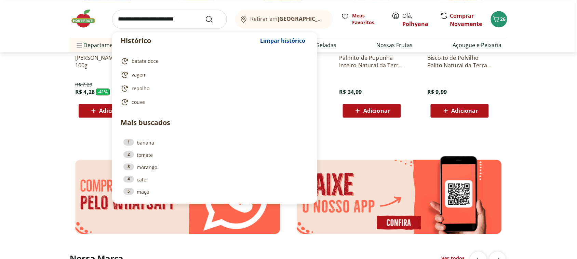
click at [138, 12] on input "search" at bounding box center [169, 19] width 115 height 19
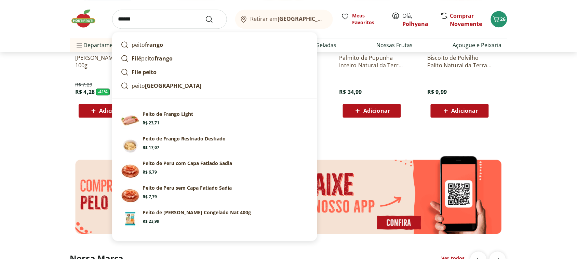
type input "*****"
click at [205, 15] on button "Submit Search" at bounding box center [213, 19] width 16 height 8
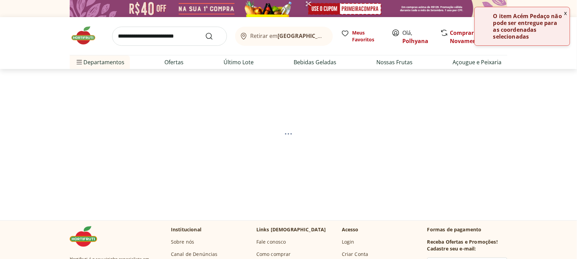
select select "**********"
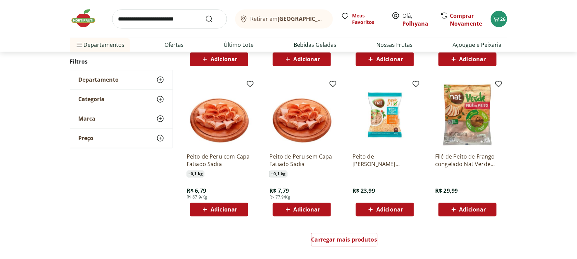
scroll to position [385, 0]
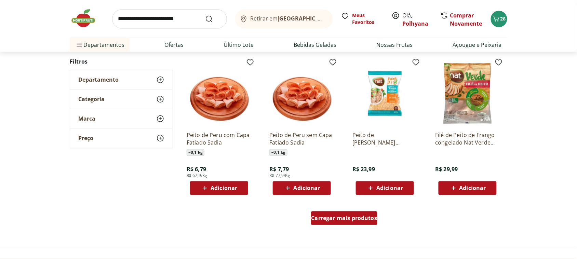
click at [350, 226] on link "Carregar mais produtos" at bounding box center [344, 220] width 67 height 16
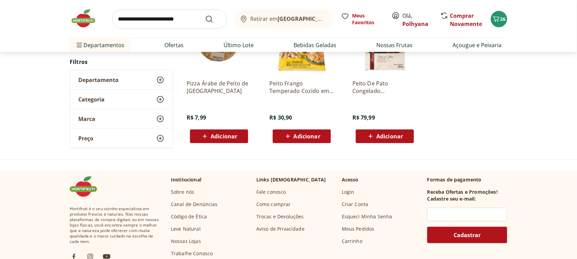
scroll to position [898, 0]
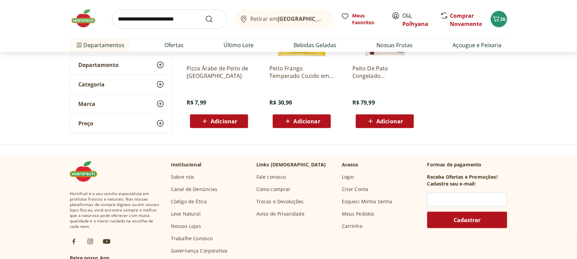
click at [84, 23] on img at bounding box center [87, 18] width 34 height 21
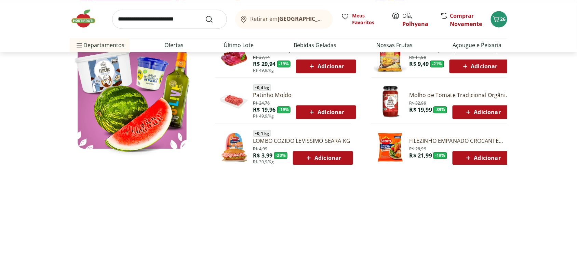
scroll to position [427, 0]
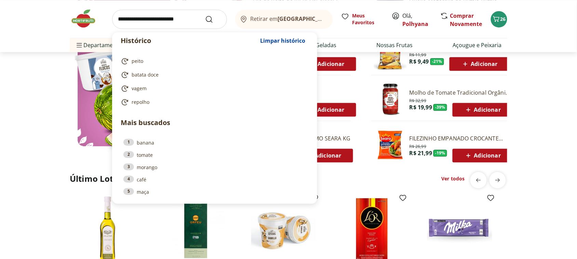
click at [154, 19] on input "search" at bounding box center [169, 19] width 115 height 19
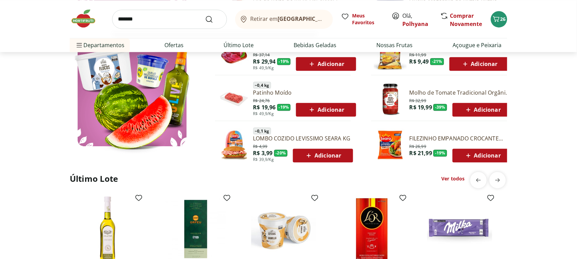
type input "*******"
click at [205, 15] on button "Submit Search" at bounding box center [213, 19] width 16 height 8
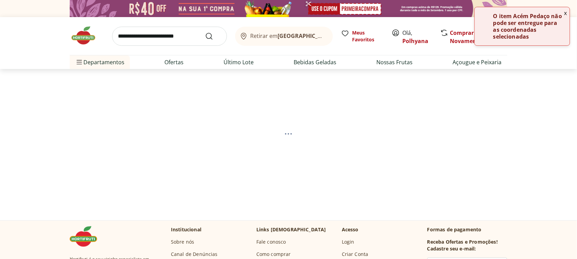
select select "**********"
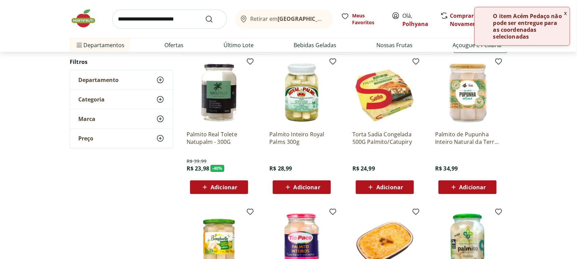
scroll to position [85, 0]
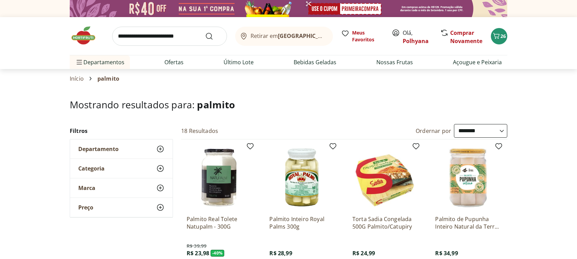
select select "**********"
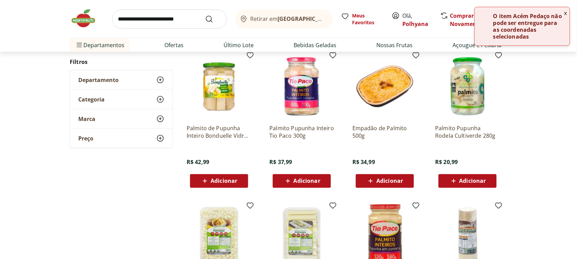
scroll to position [256, 0]
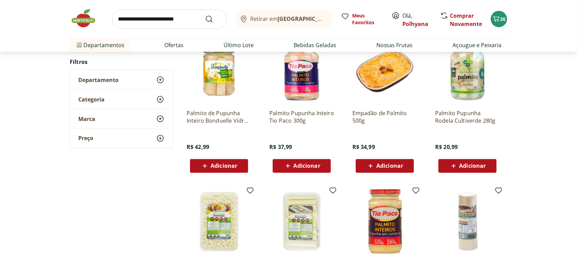
click at [477, 166] on span "Adicionar" at bounding box center [473, 165] width 27 height 5
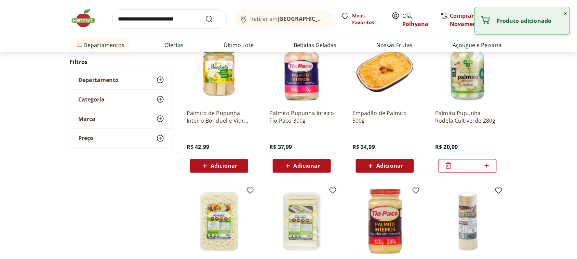
click at [491, 166] on div "*" at bounding box center [468, 166] width 58 height 14
click at [489, 166] on icon at bounding box center [487, 166] width 4 height 4
type input "*"
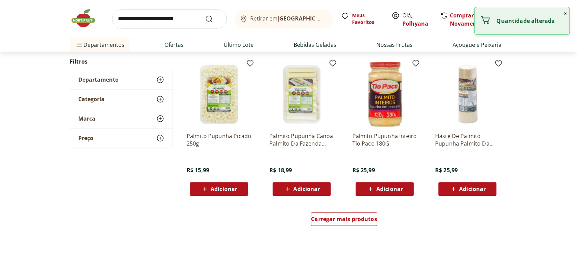
scroll to position [385, 0]
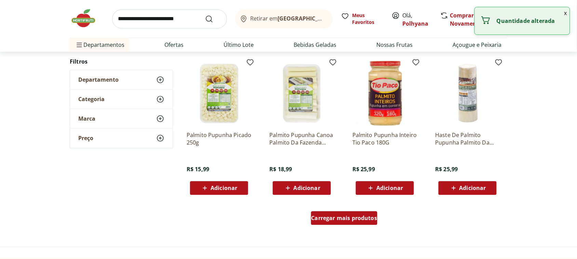
click at [332, 218] on span "Carregar mais produtos" at bounding box center [345, 218] width 66 height 5
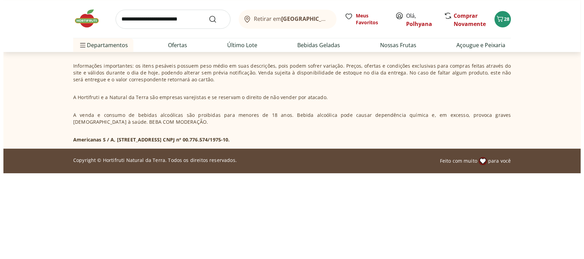
scroll to position [231, 0]
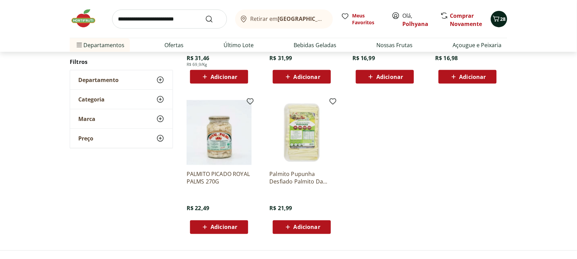
click at [499, 17] on icon "Carrinho" at bounding box center [496, 19] width 8 height 8
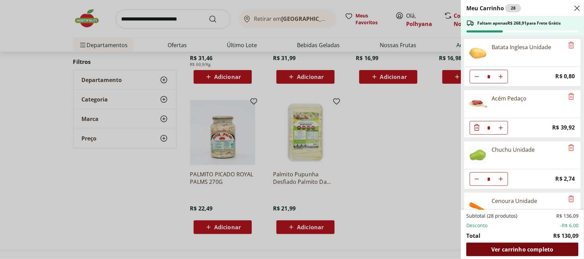
click at [526, 250] on span "Ver carrinho completo" at bounding box center [522, 249] width 62 height 5
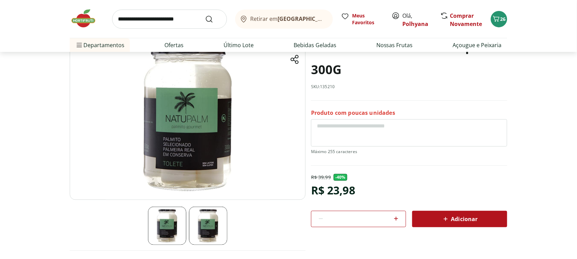
scroll to position [85, 0]
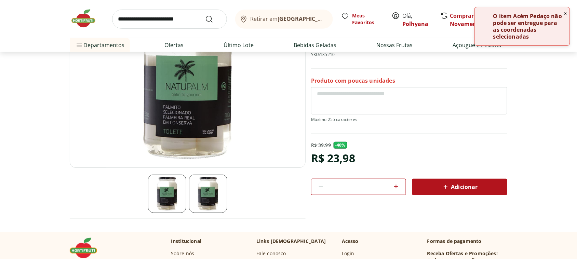
click at [212, 188] on img at bounding box center [208, 194] width 38 height 38
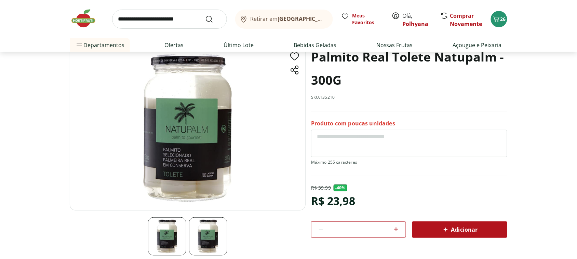
scroll to position [0, 0]
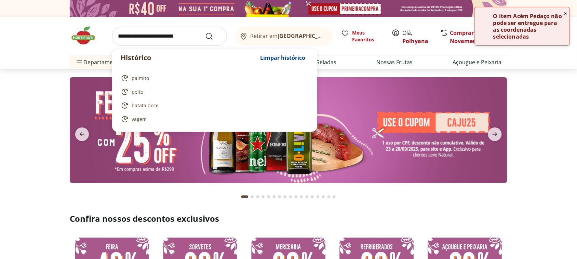
click at [143, 40] on input "search" at bounding box center [169, 36] width 115 height 19
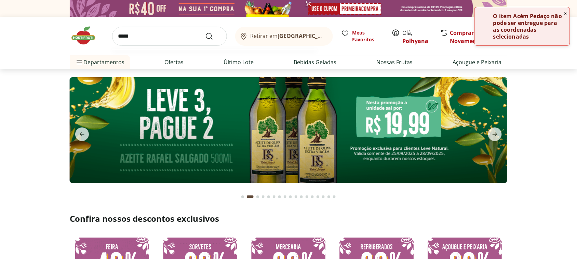
type input "*****"
click at [205, 32] on button "Submit Search" at bounding box center [213, 36] width 16 height 8
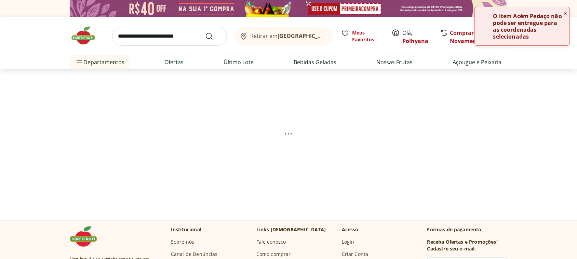
select select "**********"
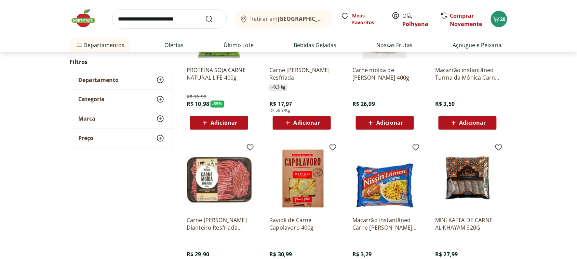
scroll to position [342, 0]
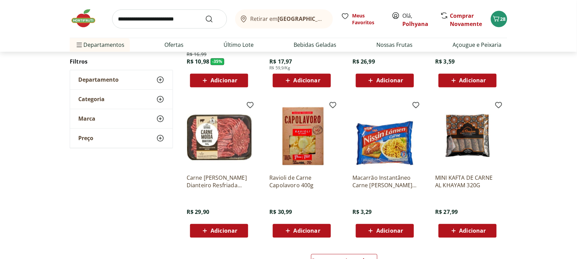
click at [82, 18] on img at bounding box center [87, 18] width 34 height 21
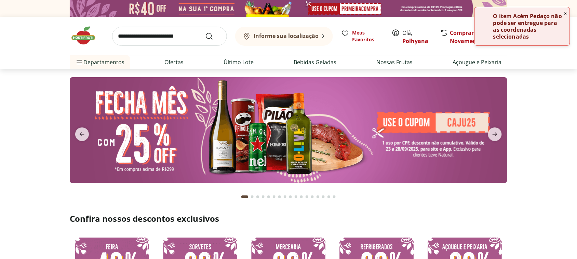
type input "*"
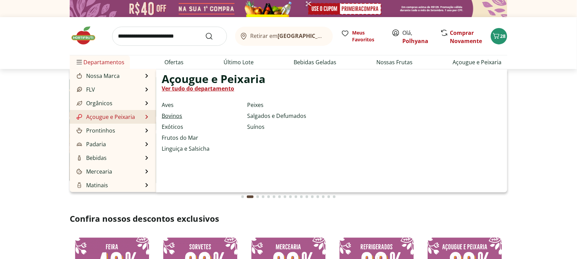
click at [176, 115] on link "Bovinos" at bounding box center [172, 116] width 21 height 8
select select "**********"
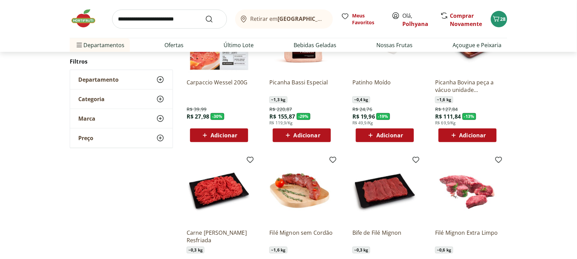
scroll to position [85, 0]
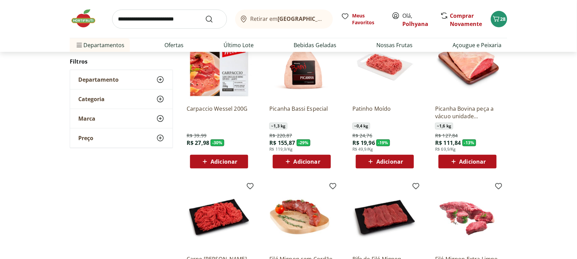
click at [394, 163] on span "Adicionar" at bounding box center [390, 161] width 27 height 5
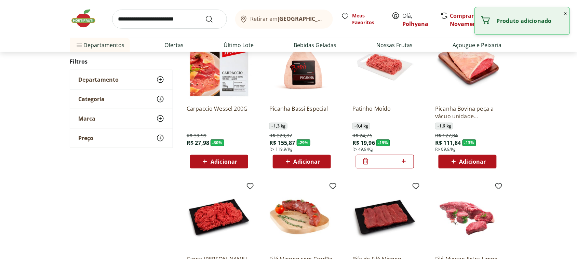
click at [407, 158] on icon at bounding box center [404, 161] width 9 height 8
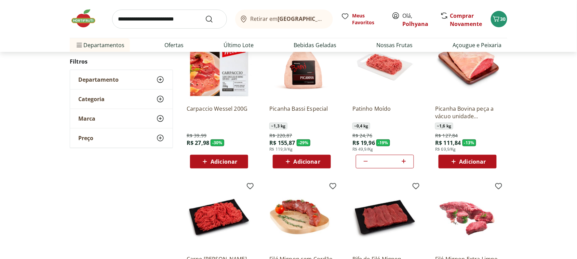
click at [406, 161] on icon at bounding box center [404, 161] width 9 height 8
type input "*"
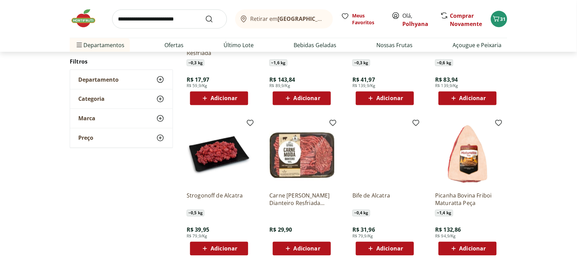
scroll to position [342, 0]
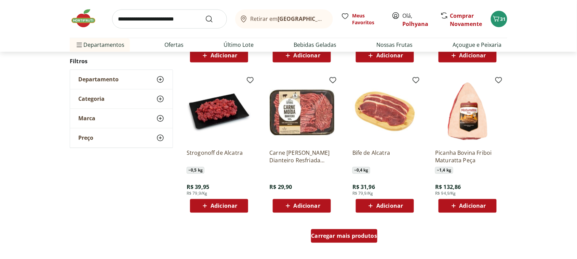
click at [359, 236] on span "Carregar mais produtos" at bounding box center [345, 236] width 66 height 5
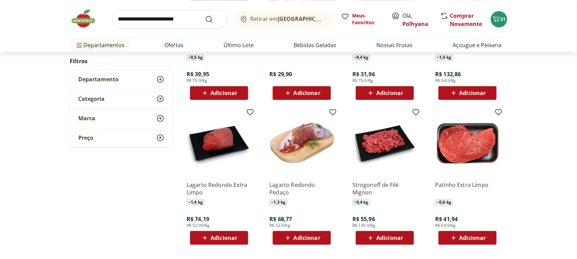
scroll to position [470, 0]
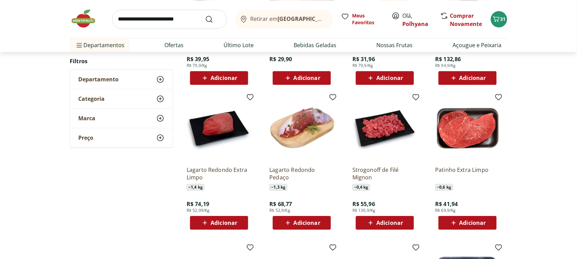
click at [216, 224] on span "Adicionar" at bounding box center [224, 222] width 27 height 5
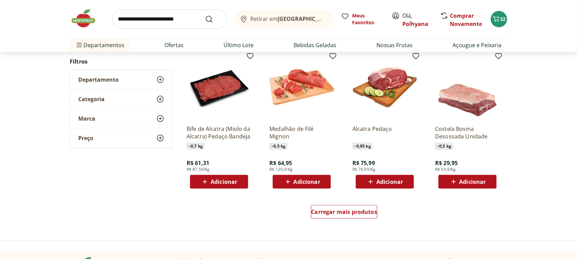
scroll to position [855, 0]
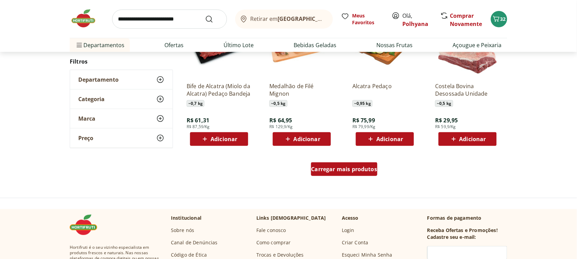
click at [341, 171] on span "Carregar mais produtos" at bounding box center [345, 169] width 66 height 5
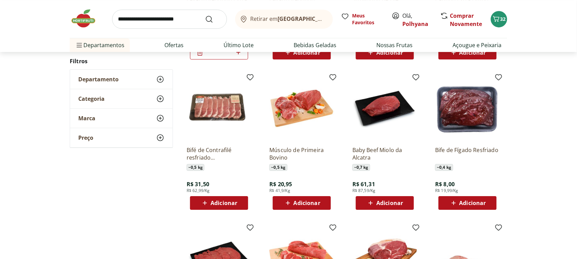
scroll to position [641, 0]
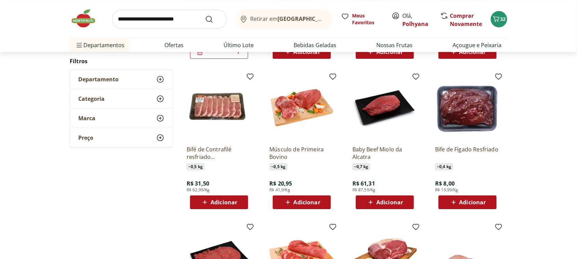
click at [483, 203] on span "Adicionar" at bounding box center [473, 202] width 27 height 5
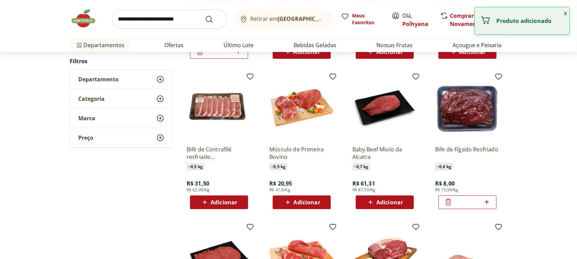
click at [492, 206] on div "*" at bounding box center [468, 203] width 58 height 14
drag, startPoint x: 491, startPoint y: 204, endPoint x: 487, endPoint y: 201, distance: 5.6
click at [487, 201] on icon at bounding box center [487, 202] width 9 height 8
type input "*"
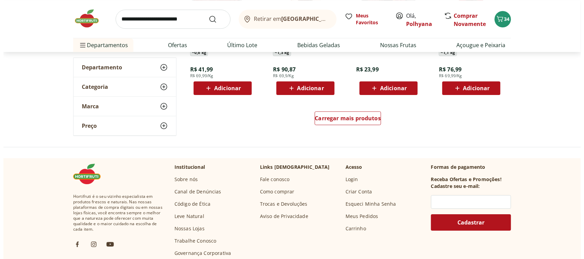
scroll to position [1172, 0]
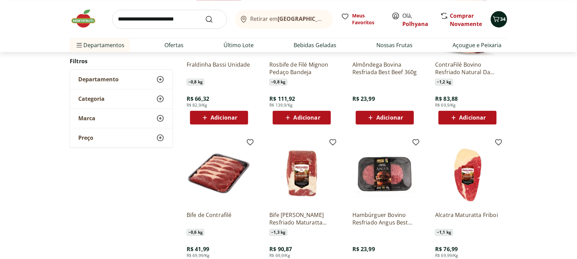
click at [495, 22] on icon "Carrinho" at bounding box center [496, 19] width 8 height 8
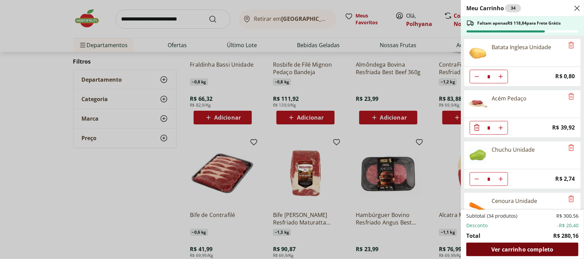
click at [554, 249] on div "Ver carrinho completo" at bounding box center [522, 250] width 112 height 14
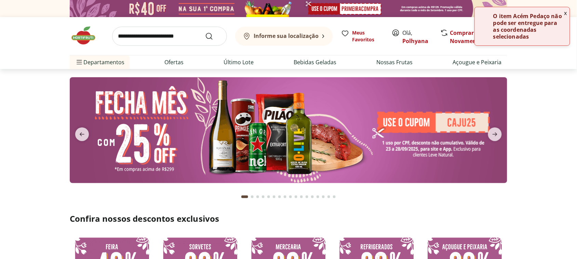
click at [161, 38] on input "search" at bounding box center [169, 36] width 115 height 19
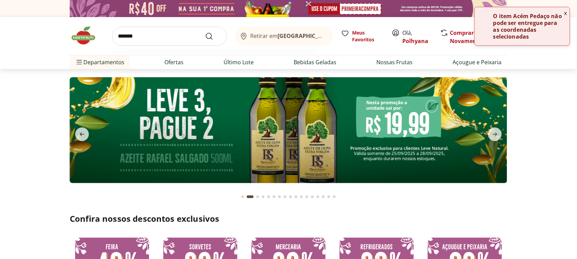
type input "*******"
click at [205, 32] on button "Submit Search" at bounding box center [213, 36] width 16 height 8
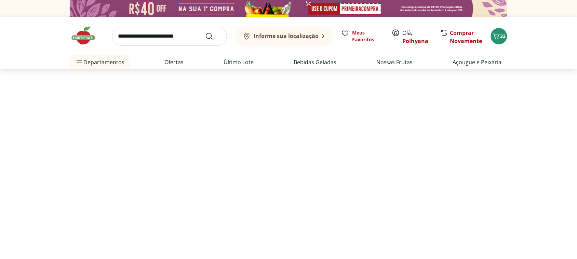
select select "**********"
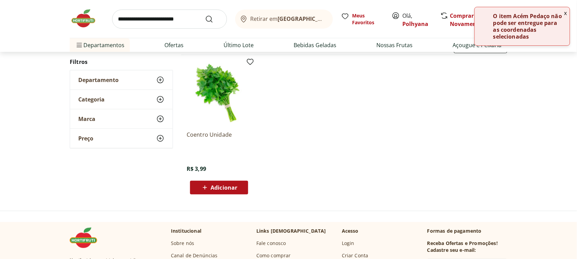
scroll to position [85, 0]
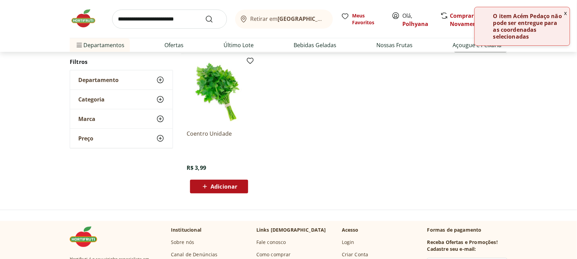
click at [233, 187] on span "Adicionar" at bounding box center [224, 186] width 27 height 5
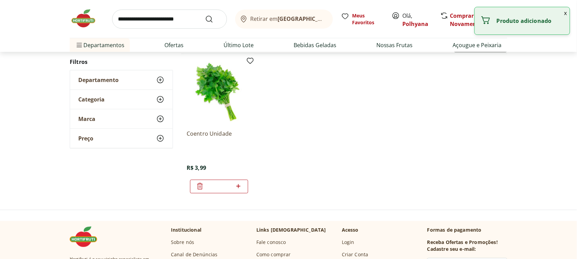
click at [243, 187] on div "*" at bounding box center [219, 187] width 58 height 14
click at [241, 185] on icon at bounding box center [238, 186] width 9 height 8
type input "*"
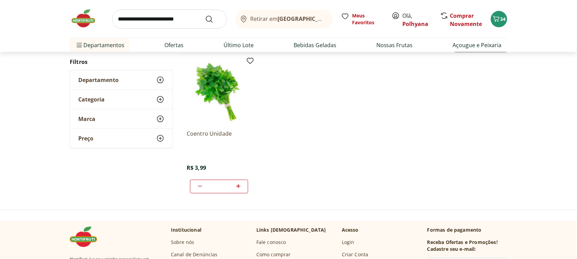
click at [83, 16] on img at bounding box center [87, 18] width 34 height 21
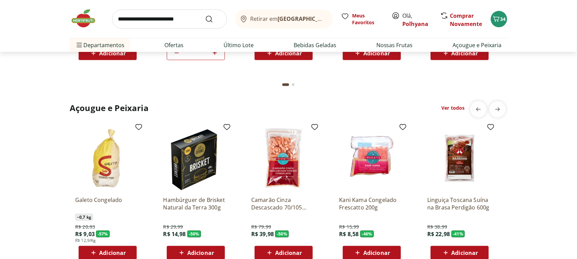
scroll to position [940, 0]
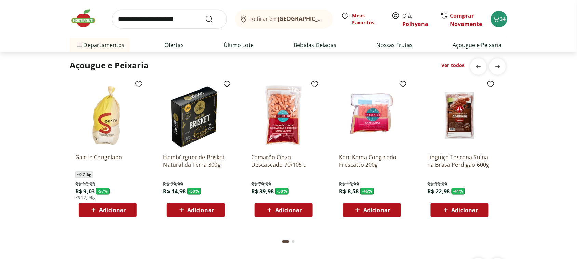
click at [81, 25] on img at bounding box center [87, 18] width 34 height 21
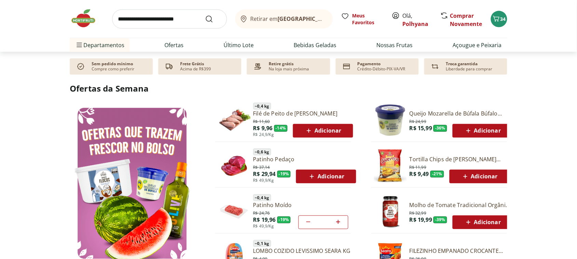
scroll to position [299, 0]
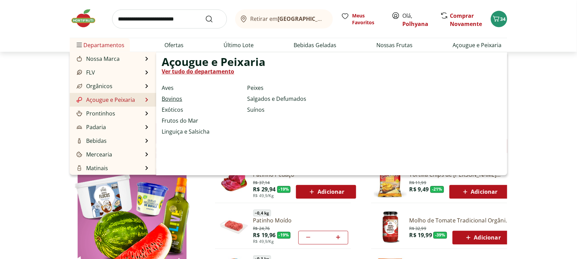
click at [174, 95] on link "Bovinos" at bounding box center [172, 99] width 21 height 8
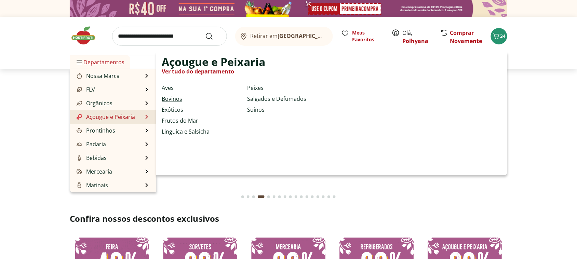
select select "**********"
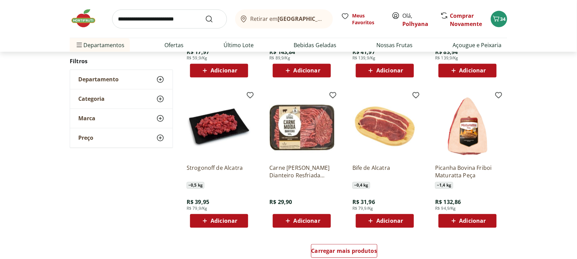
scroll to position [342, 0]
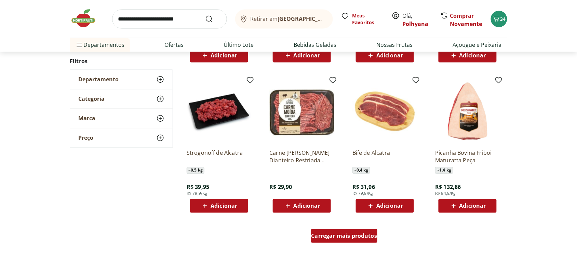
click at [351, 234] on span "Carregar mais produtos" at bounding box center [345, 236] width 66 height 5
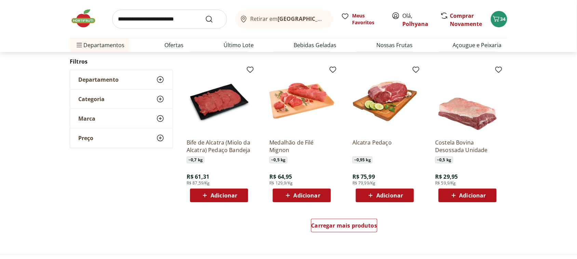
scroll to position [812, 0]
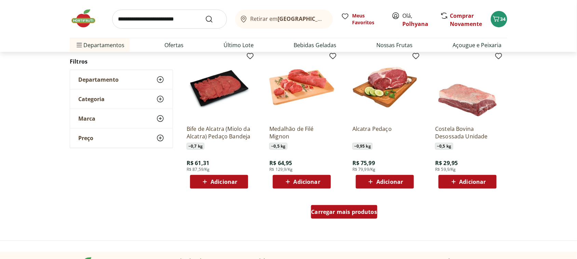
click at [349, 213] on span "Carregar mais produtos" at bounding box center [345, 211] width 66 height 5
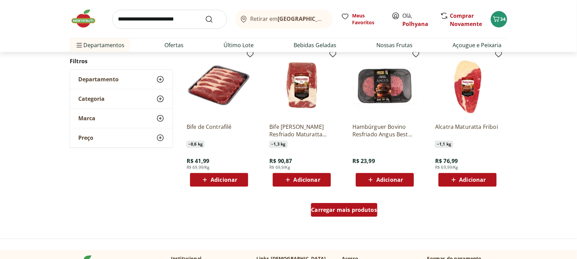
scroll to position [1240, 0]
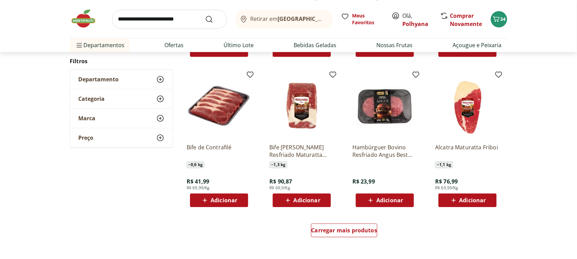
click at [227, 194] on button "Adicionar" at bounding box center [219, 201] width 58 height 14
click at [240, 201] on icon at bounding box center [238, 200] width 9 height 8
type input "*"
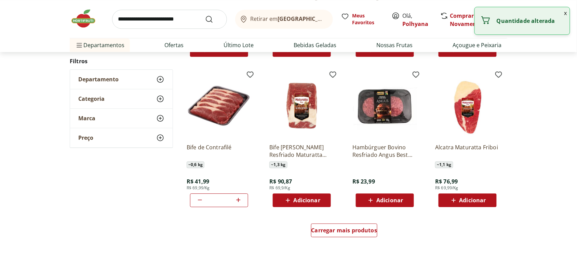
click at [86, 23] on img at bounding box center [87, 18] width 34 height 21
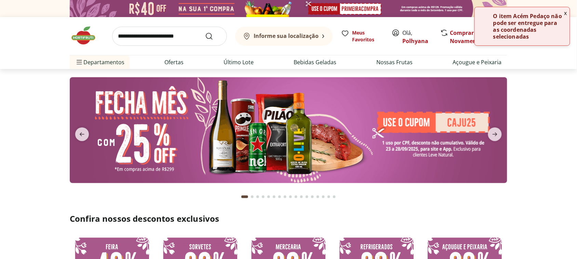
type input "*"
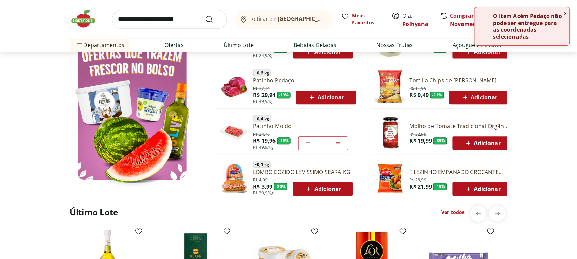
scroll to position [342, 0]
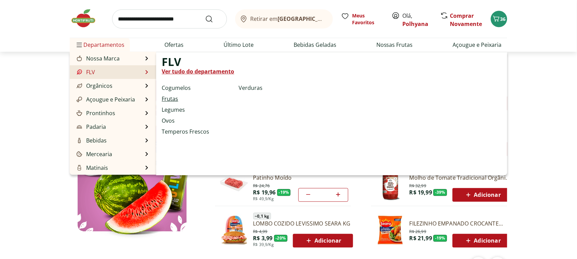
click at [177, 100] on link "Frutas" at bounding box center [170, 99] width 16 height 8
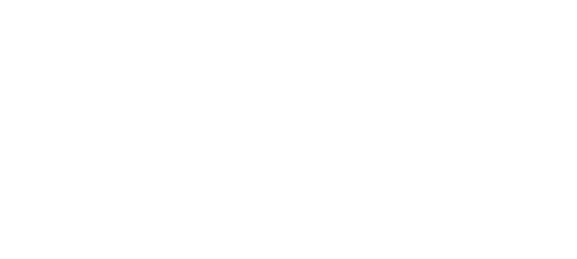
select select "**********"
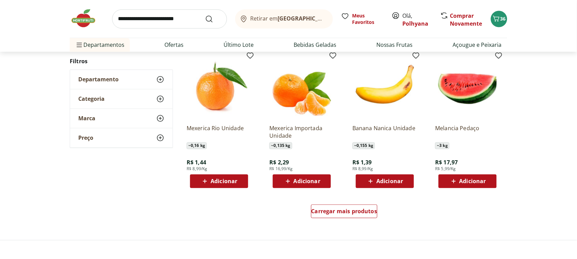
scroll to position [385, 0]
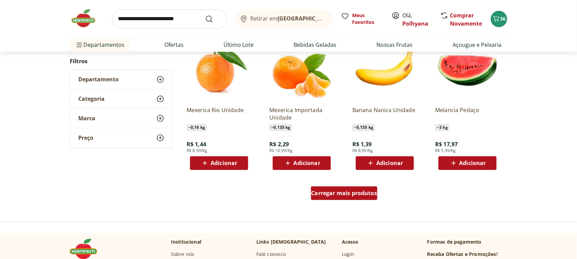
click at [361, 192] on span "Carregar mais produtos" at bounding box center [345, 193] width 66 height 5
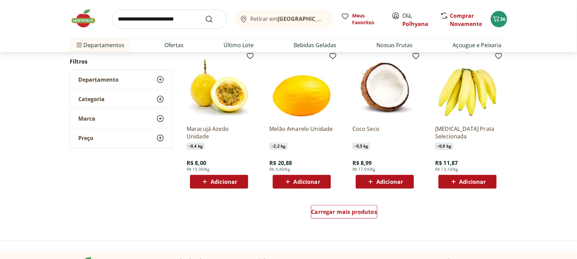
scroll to position [855, 0]
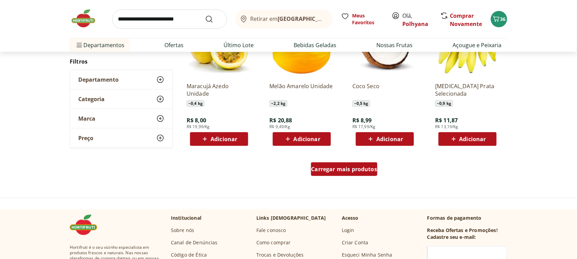
click at [358, 171] on span "Carregar mais produtos" at bounding box center [345, 169] width 66 height 5
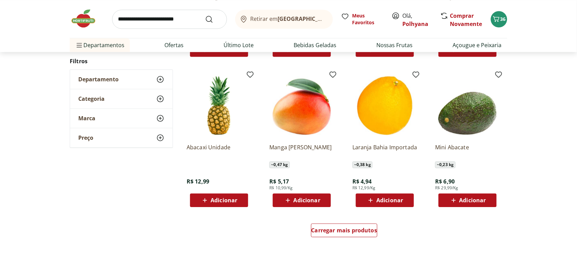
scroll to position [1282, 0]
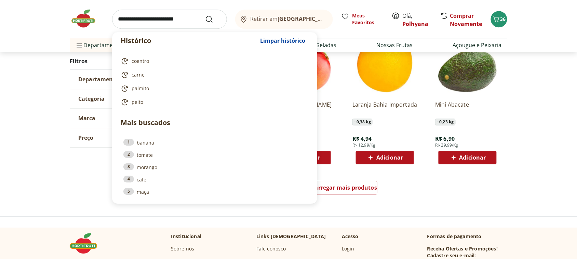
drag, startPoint x: 141, startPoint y: 25, endPoint x: 133, endPoint y: 28, distance: 8.3
click at [136, 28] on input "search" at bounding box center [169, 19] width 115 height 19
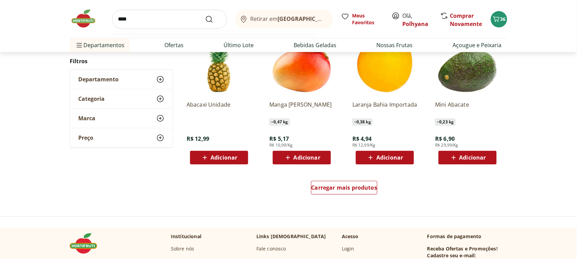
type input "****"
click at [205, 15] on button "Submit Search" at bounding box center [213, 19] width 16 height 8
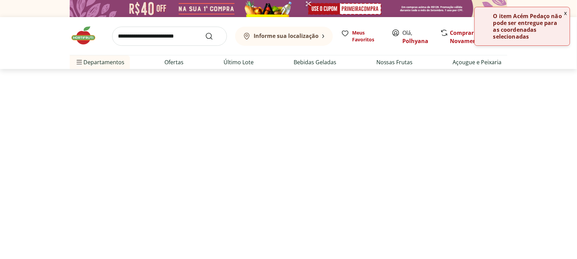
select select "**********"
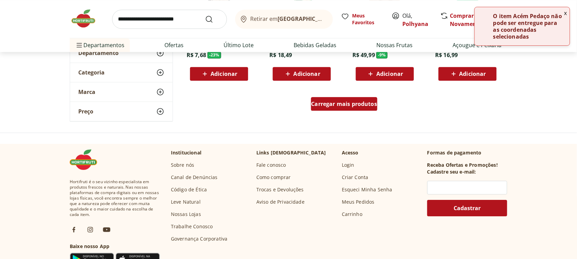
scroll to position [470, 0]
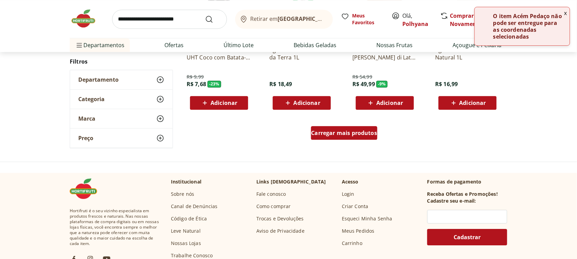
click at [353, 134] on span "Carregar mais produtos" at bounding box center [345, 132] width 66 height 5
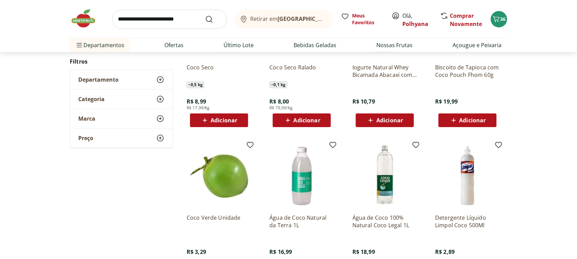
scroll to position [556, 0]
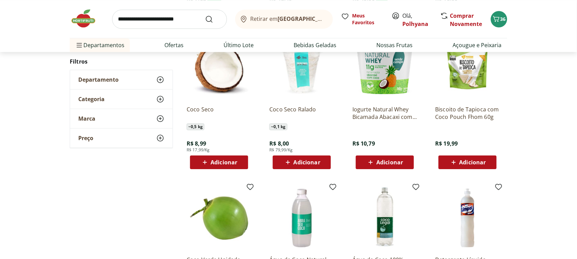
click at [230, 166] on span "Adicionar" at bounding box center [219, 162] width 37 height 8
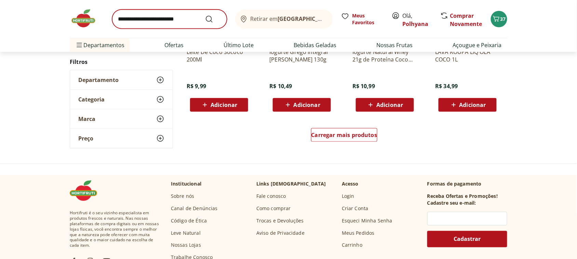
scroll to position [898, 0]
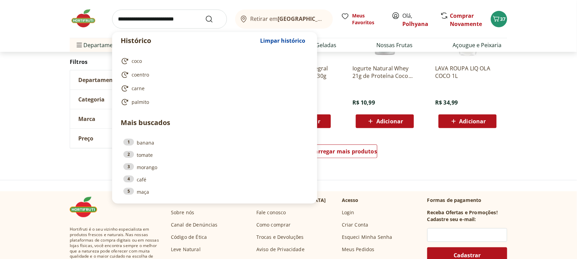
click at [170, 21] on input "search" at bounding box center [169, 19] width 115 height 19
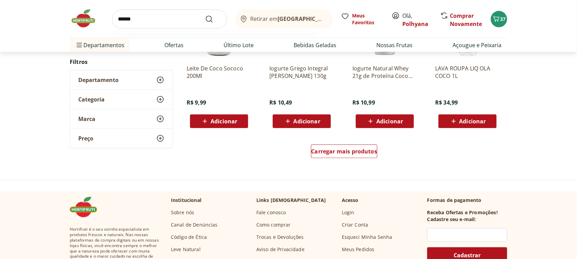
type input "******"
click at [205, 15] on button "Submit Search" at bounding box center [213, 19] width 16 height 8
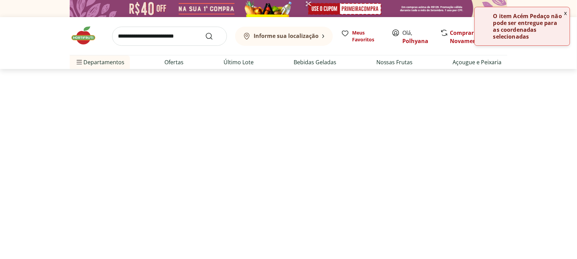
select select "**********"
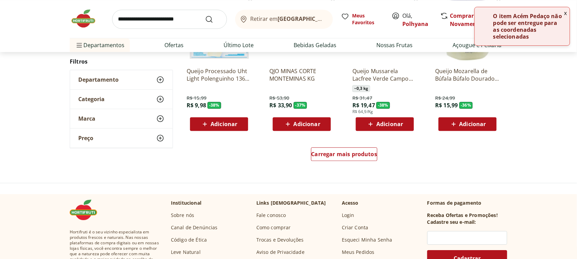
scroll to position [470, 0]
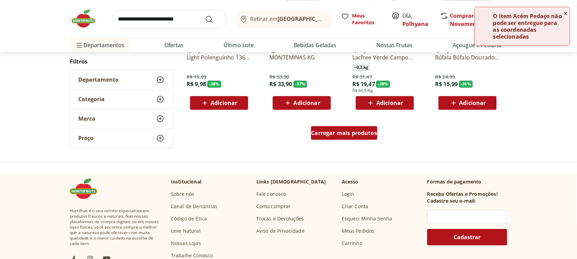
click at [357, 137] on div "Carregar mais produtos" at bounding box center [344, 133] width 67 height 14
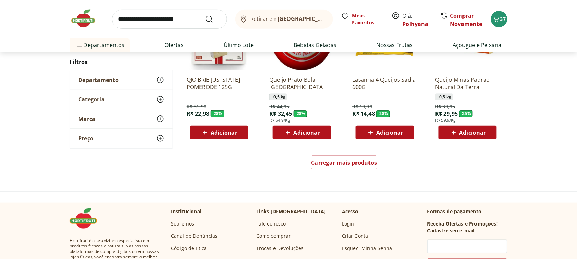
scroll to position [898, 0]
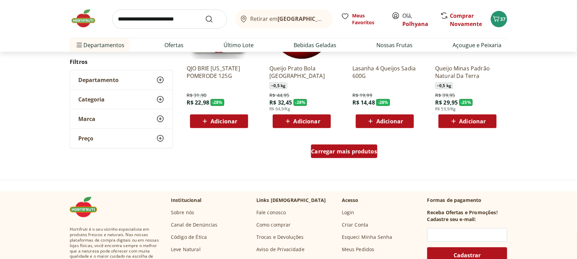
click at [358, 158] on div "Carregar mais produtos" at bounding box center [344, 152] width 67 height 14
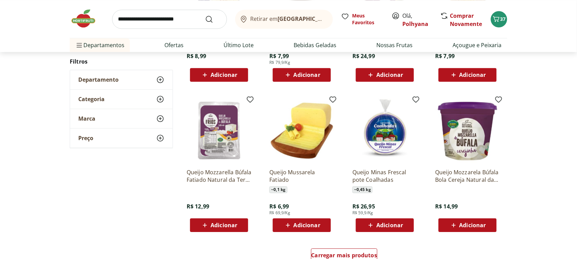
scroll to position [1282, 0]
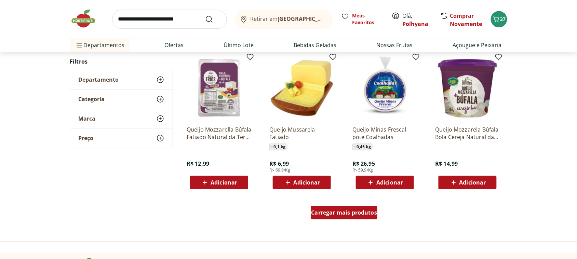
click at [342, 211] on span "Carregar mais produtos" at bounding box center [345, 212] width 66 height 5
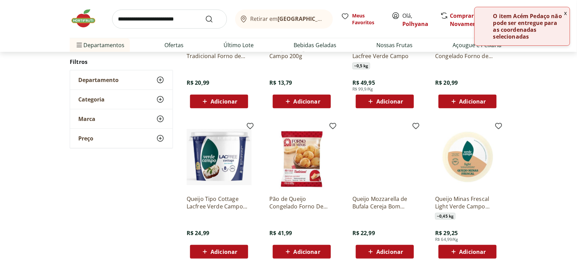
scroll to position [1710, 0]
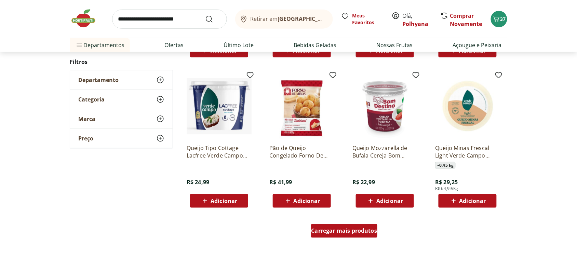
click at [358, 235] on div "Carregar mais produtos" at bounding box center [344, 231] width 67 height 14
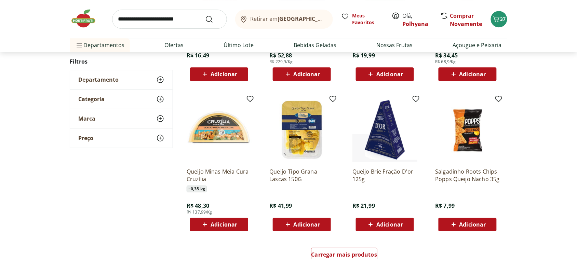
scroll to position [2223, 0]
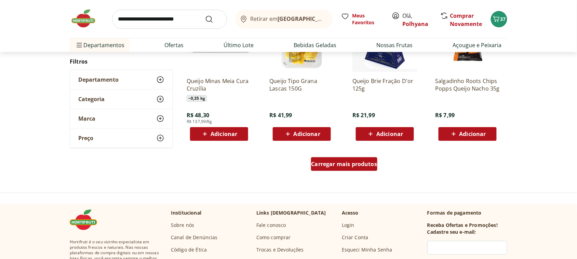
click at [349, 165] on span "Carregar mais produtos" at bounding box center [345, 163] width 66 height 5
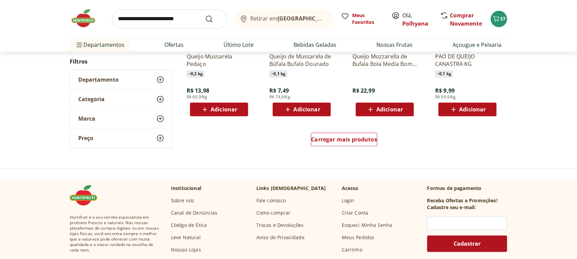
scroll to position [2522, 0]
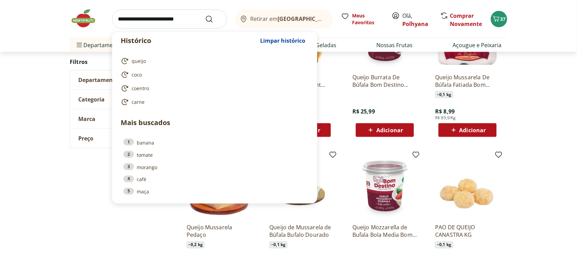
click at [180, 22] on input "search" at bounding box center [169, 19] width 115 height 19
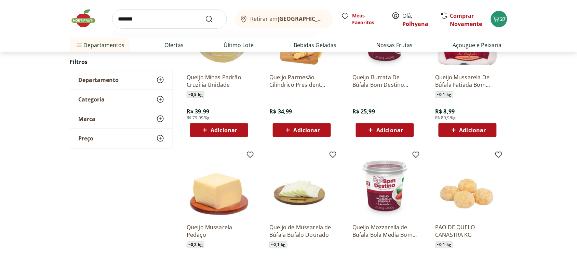
type input "*******"
click at [205, 15] on button "Submit Search" at bounding box center [213, 19] width 16 height 8
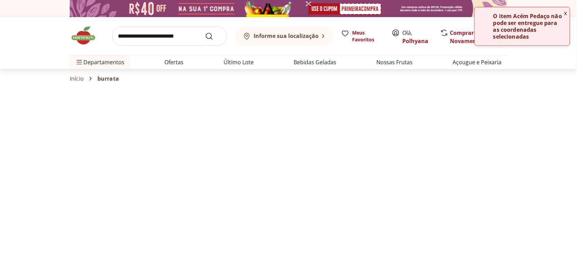
select select "**********"
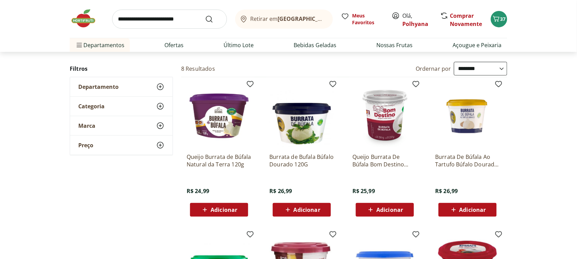
scroll to position [43, 0]
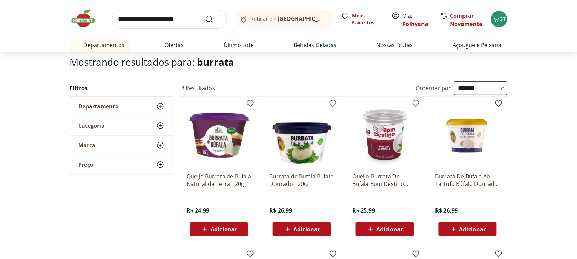
click at [397, 230] on span "Adicionar" at bounding box center [390, 229] width 27 height 5
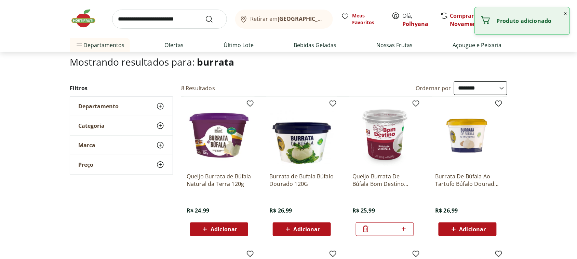
click at [212, 132] on img at bounding box center [219, 134] width 65 height 65
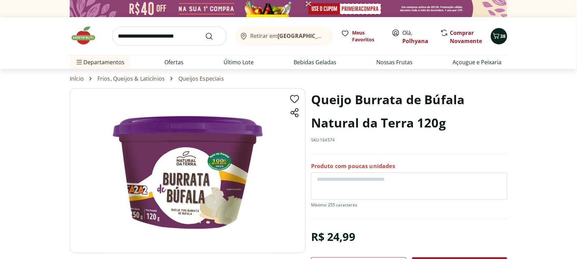
click at [495, 40] on span "Carrinho" at bounding box center [496, 36] width 8 height 9
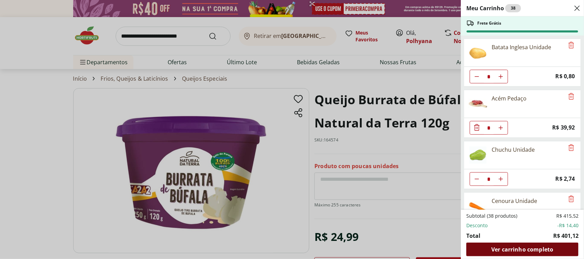
click at [519, 251] on span "Ver carrinho completo" at bounding box center [522, 249] width 62 height 5
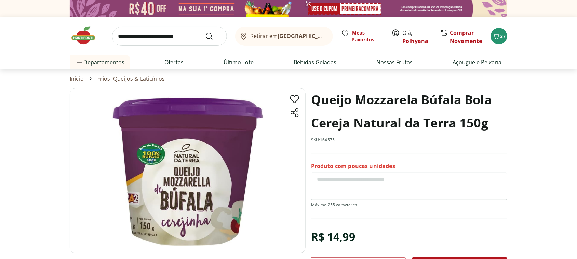
scroll to position [85, 0]
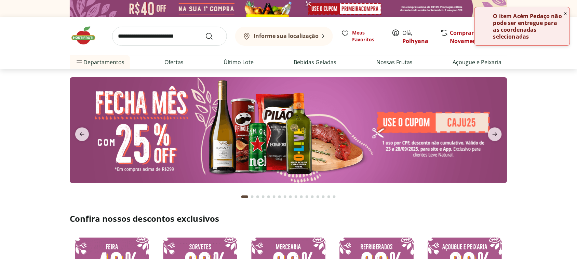
click at [169, 39] on input "search" at bounding box center [169, 36] width 115 height 19
type input "***"
click at [205, 32] on button "Submit Search" at bounding box center [213, 36] width 16 height 8
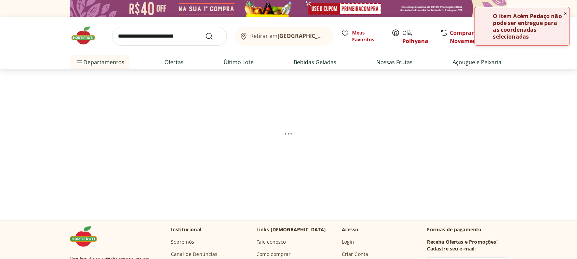
select select "**********"
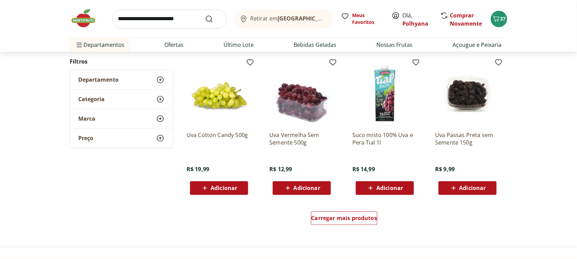
scroll to position [427, 0]
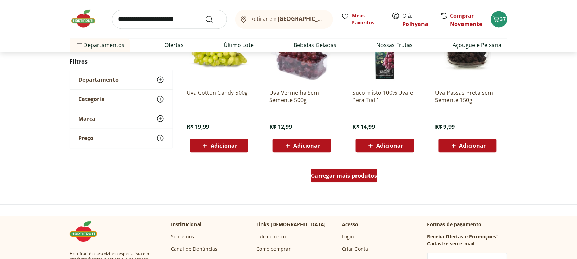
click at [349, 175] on span "Carregar mais produtos" at bounding box center [345, 175] width 66 height 5
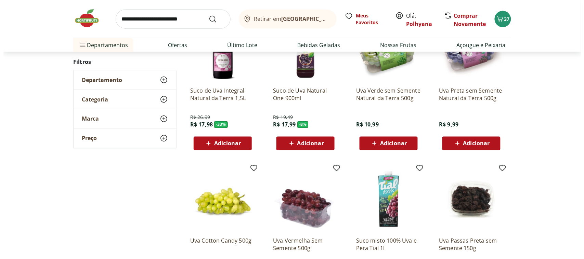
scroll to position [299, 0]
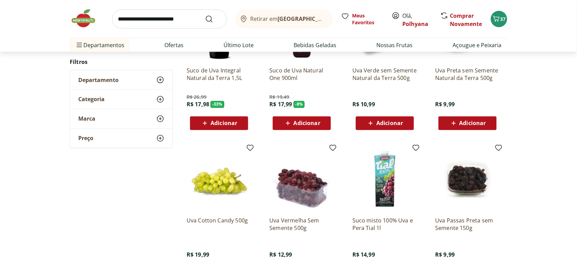
click at [392, 124] on span "Adicionar" at bounding box center [390, 123] width 27 height 5
click at [504, 16] on span "38" at bounding box center [503, 19] width 5 height 6
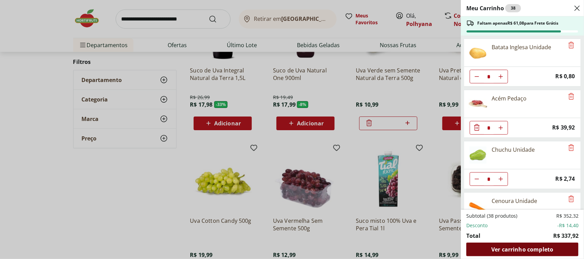
click at [528, 247] on span "Ver carrinho completo" at bounding box center [522, 249] width 62 height 5
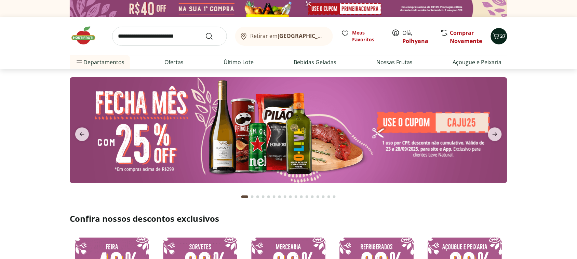
click at [501, 38] on span "37" at bounding box center [503, 36] width 5 height 6
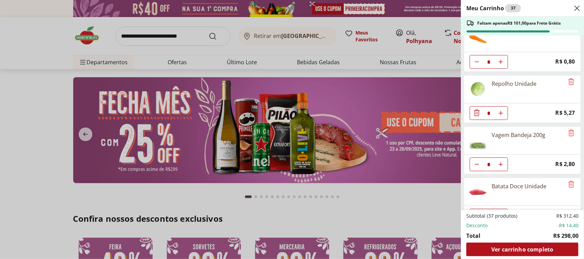
scroll to position [128, 0]
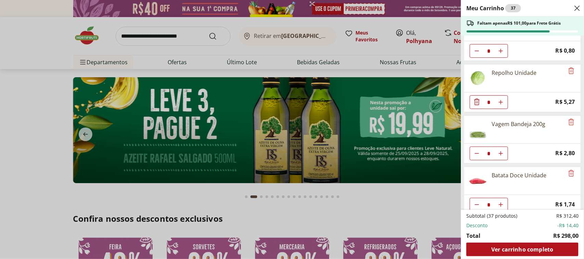
click at [1, 167] on div "Meu Carrinho 37 Faltam apenas R$ 101,00 para Frete Grátis Batata Inglesa Unidad…" at bounding box center [292, 129] width 584 height 259
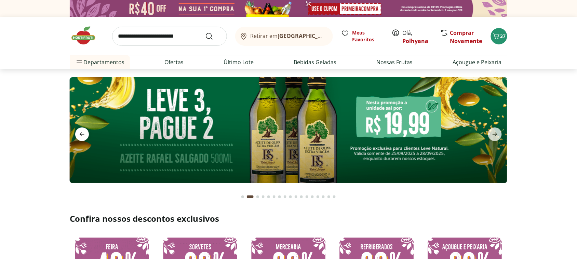
click at [78, 129] on span "previous" at bounding box center [82, 135] width 14 height 14
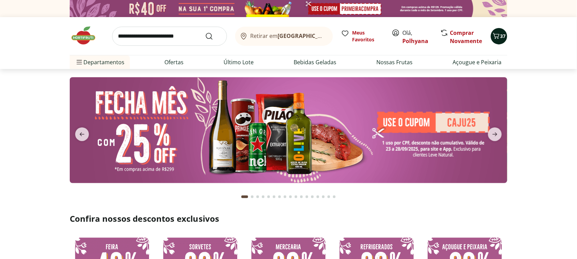
click at [498, 30] on button "37" at bounding box center [499, 36] width 16 height 16
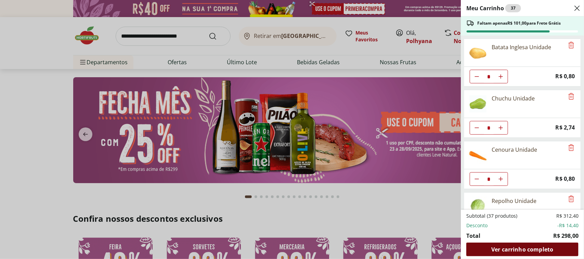
click at [530, 249] on span "Ver carrinho completo" at bounding box center [522, 249] width 62 height 5
